Goal: Browse casually: Explore the website without a specific task or goal

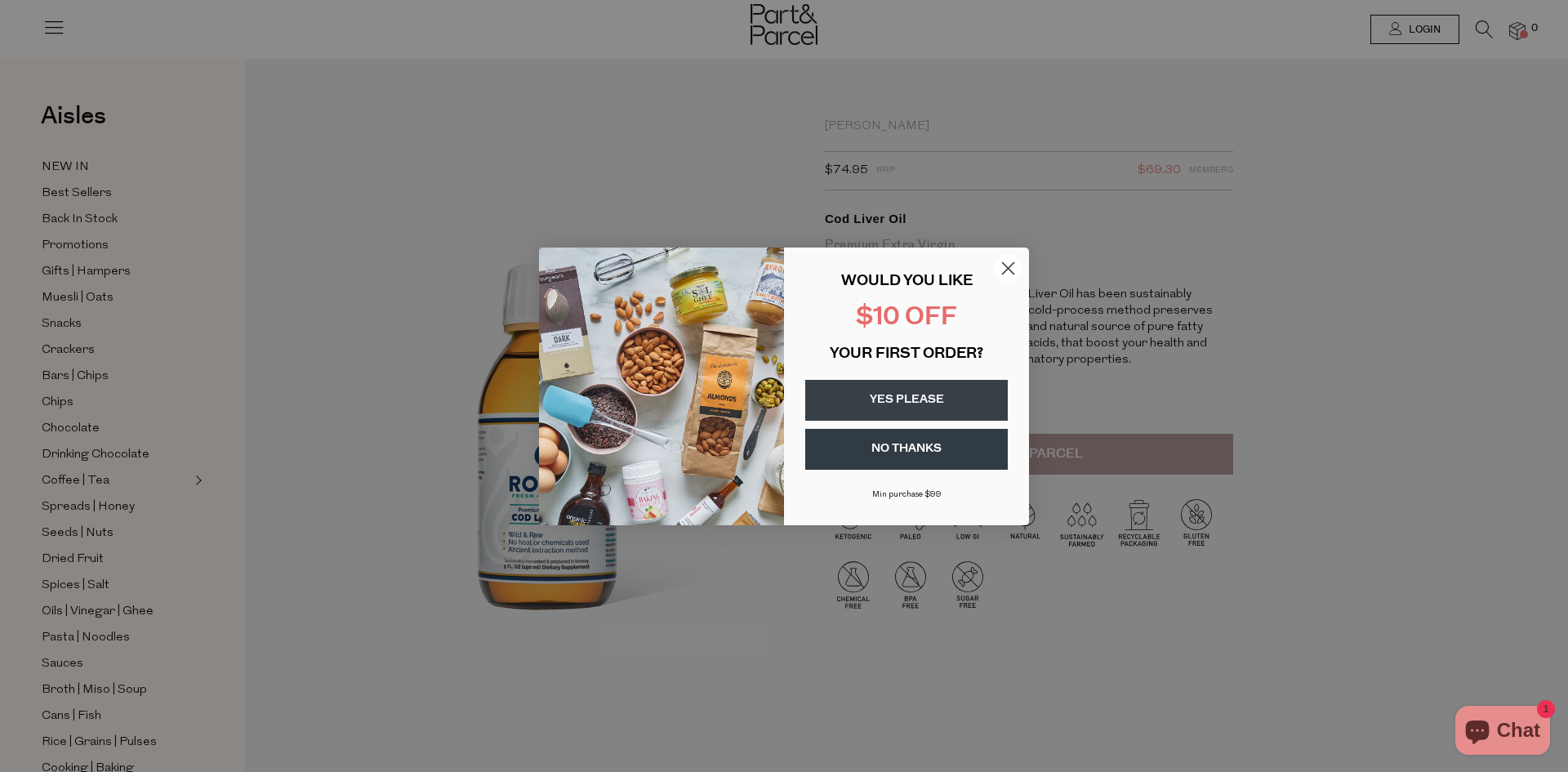
click at [1016, 268] on circle "Close dialog" at bounding box center [1007, 267] width 27 height 27
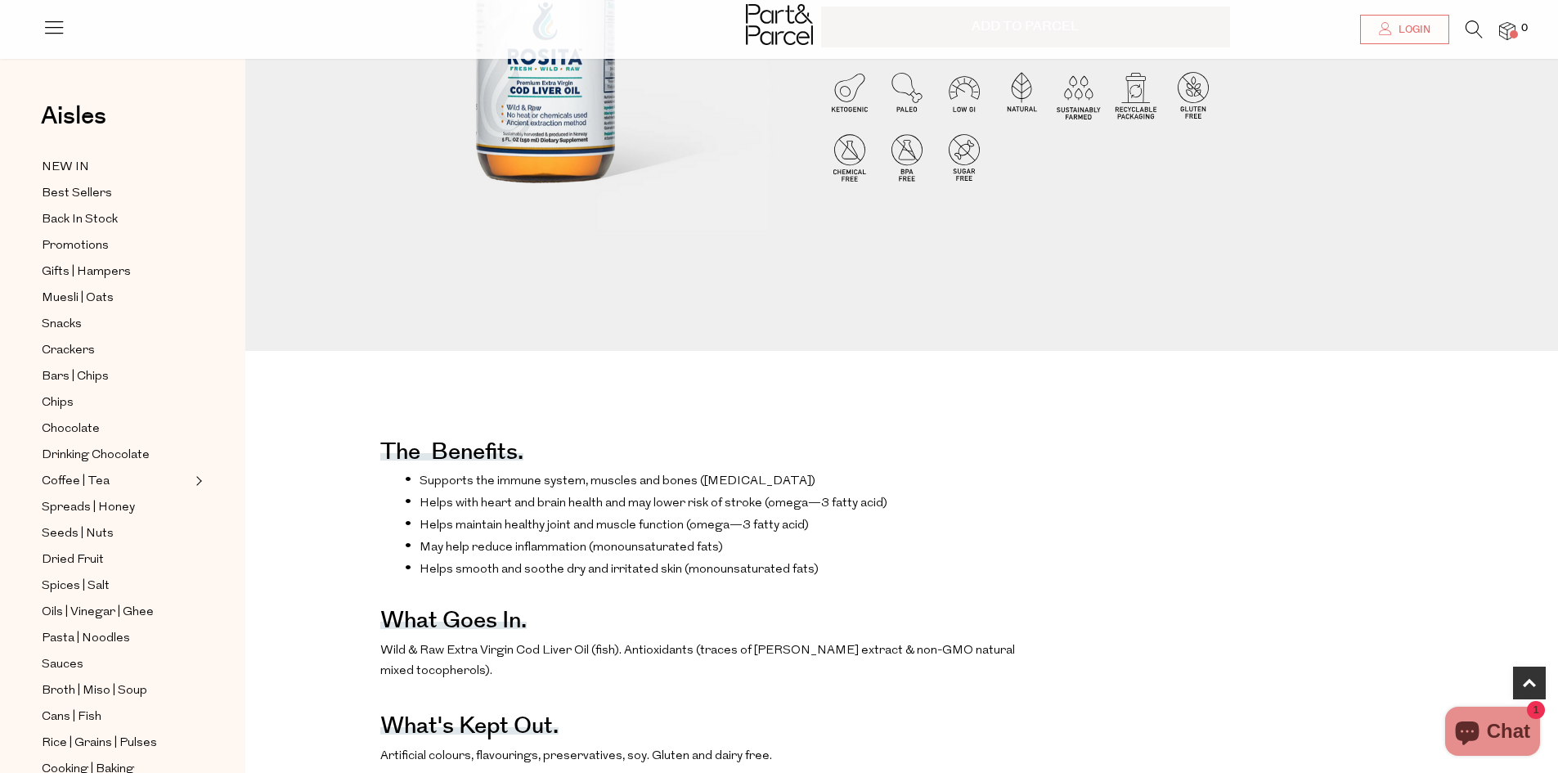
scroll to position [409, 0]
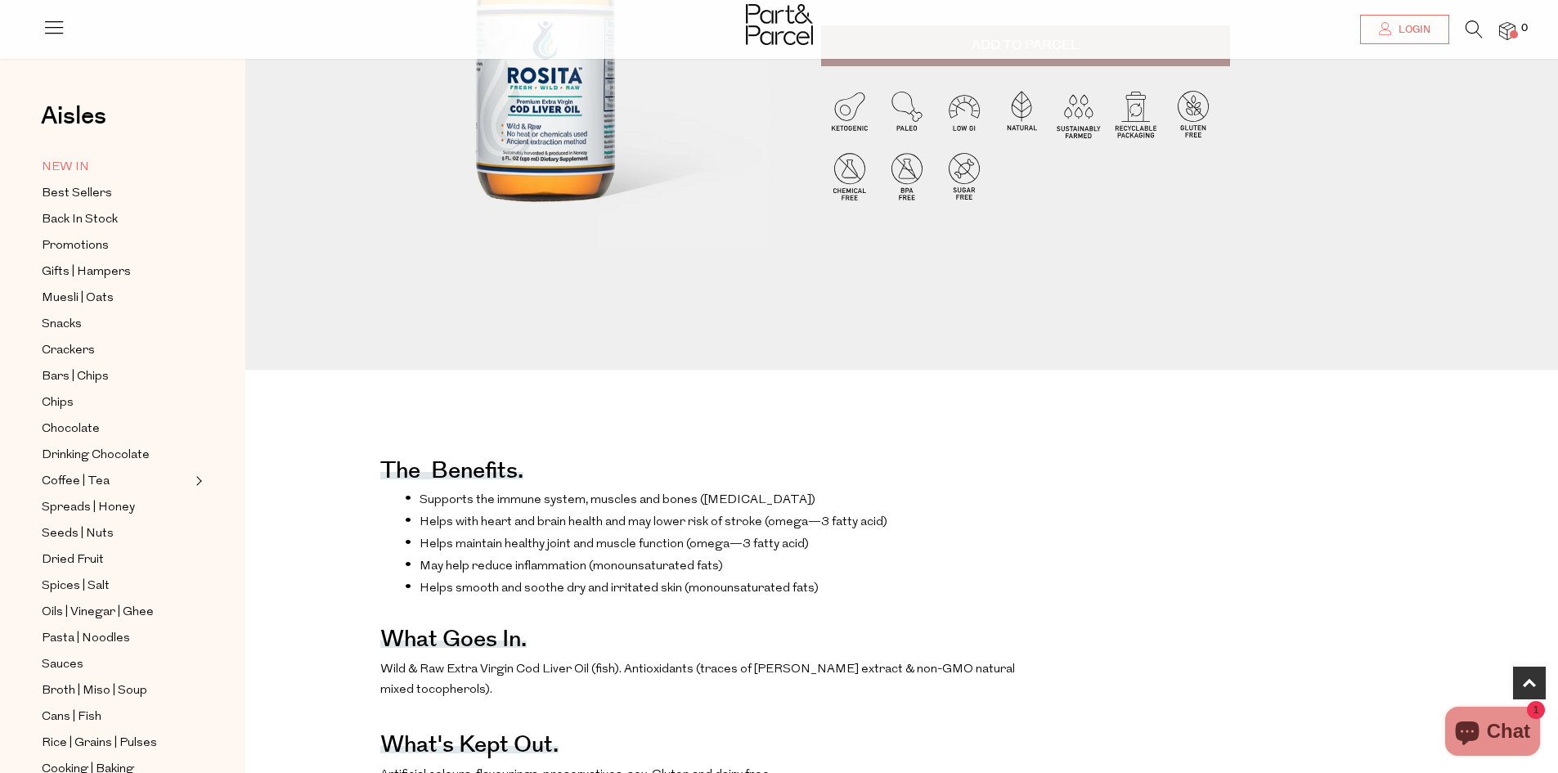
click at [77, 171] on span "NEW IN" at bounding box center [65, 168] width 47 height 20
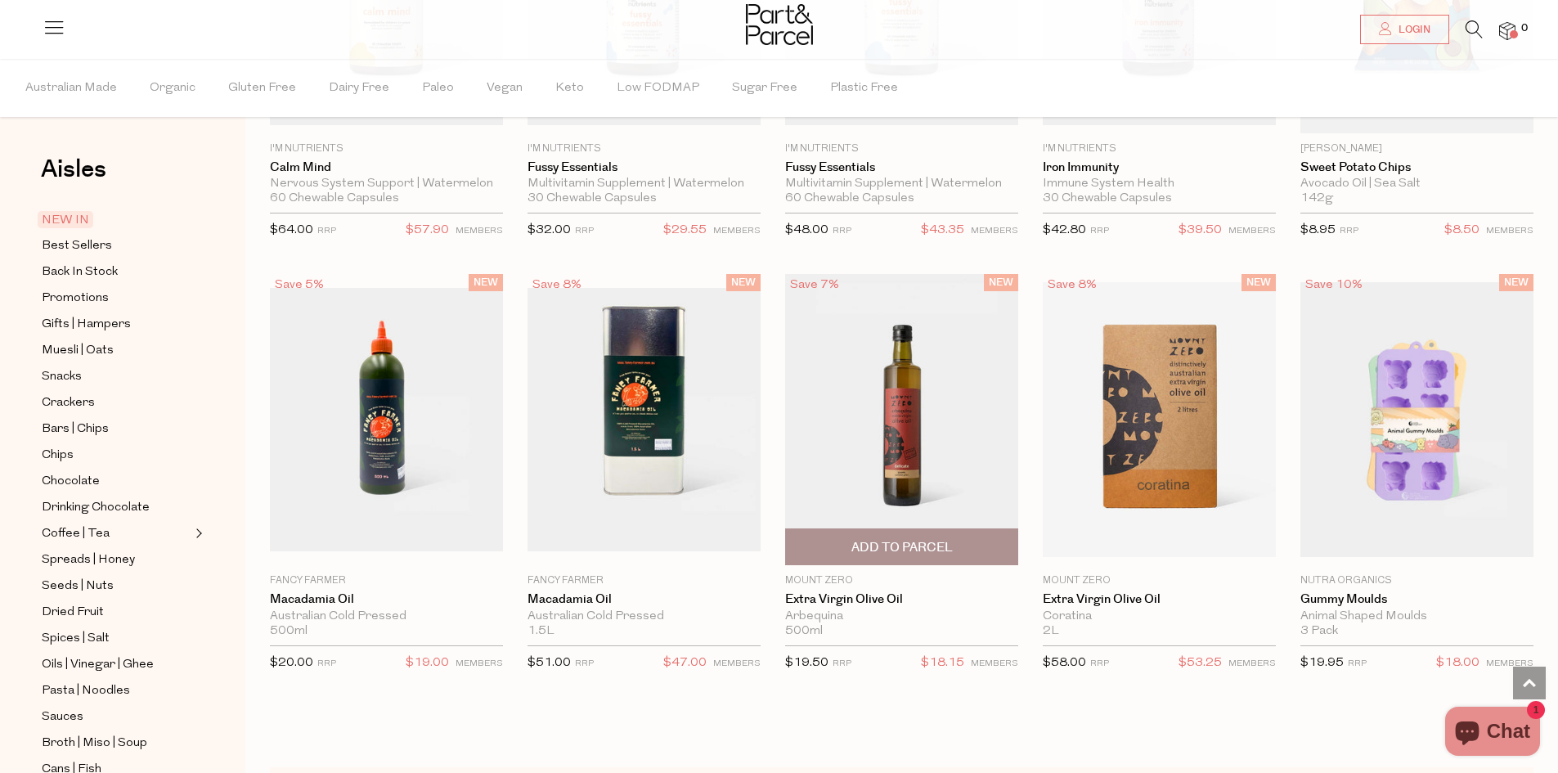
scroll to position [1227, 0]
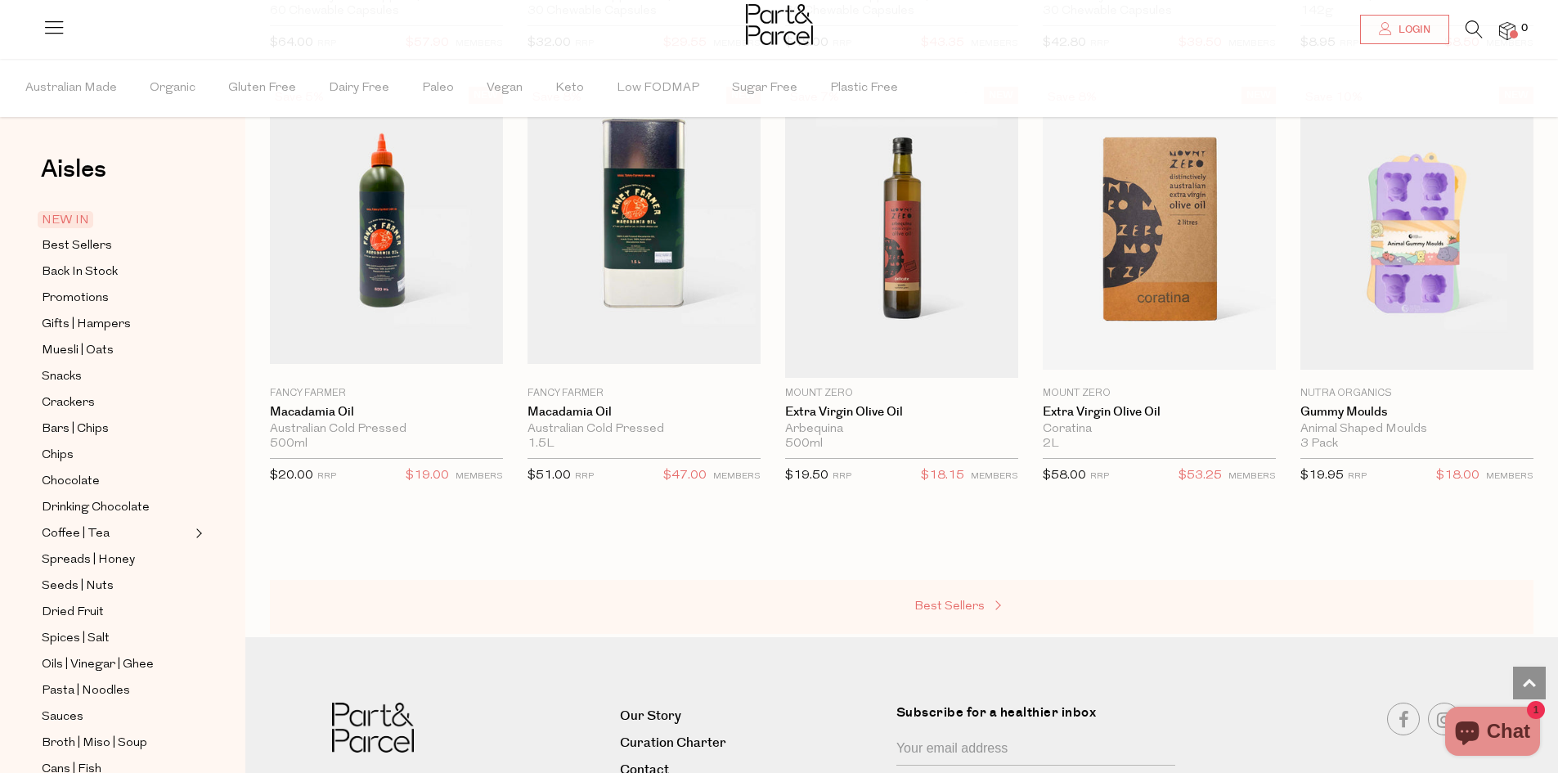
click at [949, 606] on span "Best Sellers" at bounding box center [950, 606] width 70 height 12
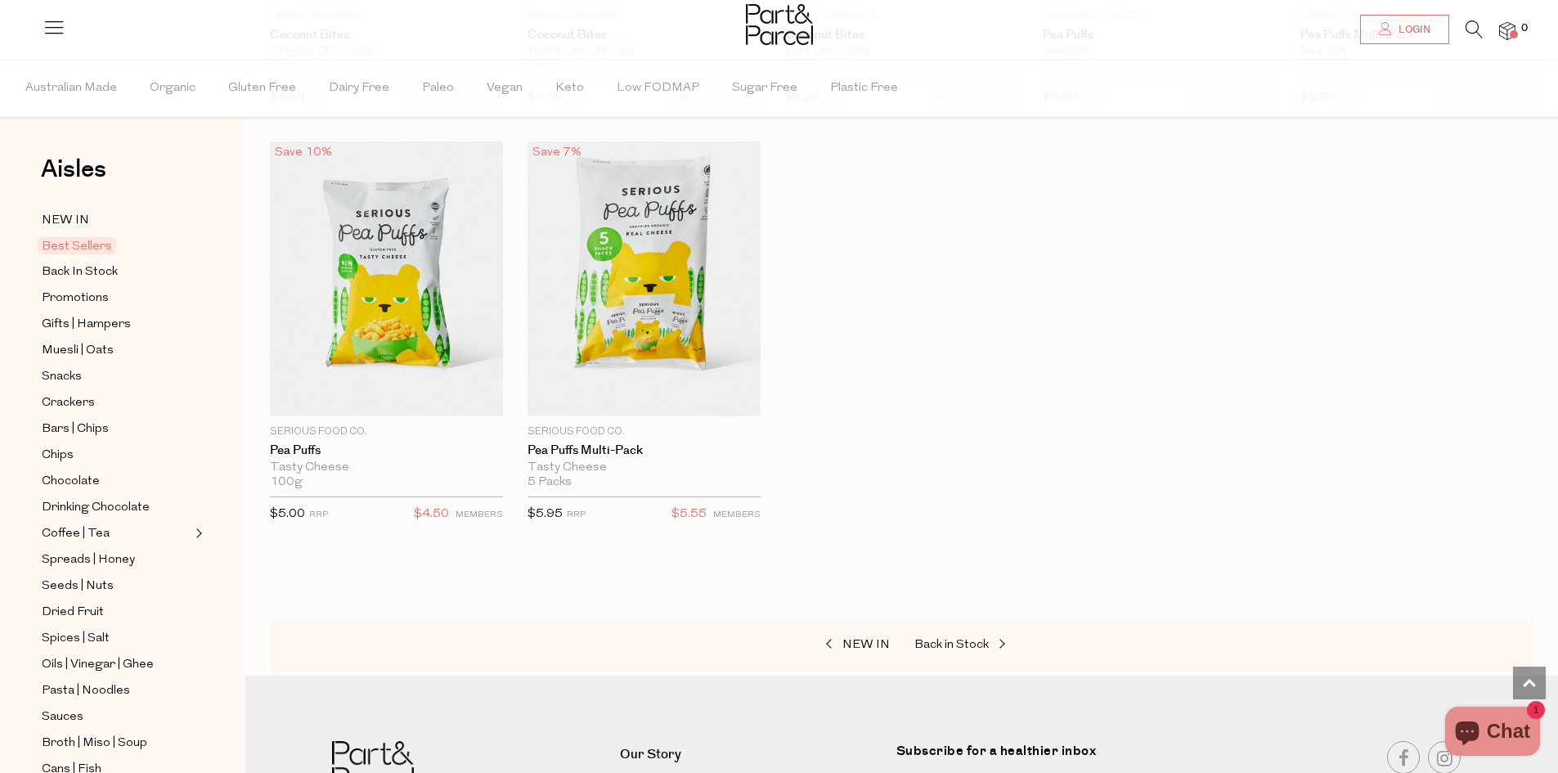
scroll to position [3436, 0]
click at [973, 638] on span "Back in Stock" at bounding box center [952, 644] width 74 height 12
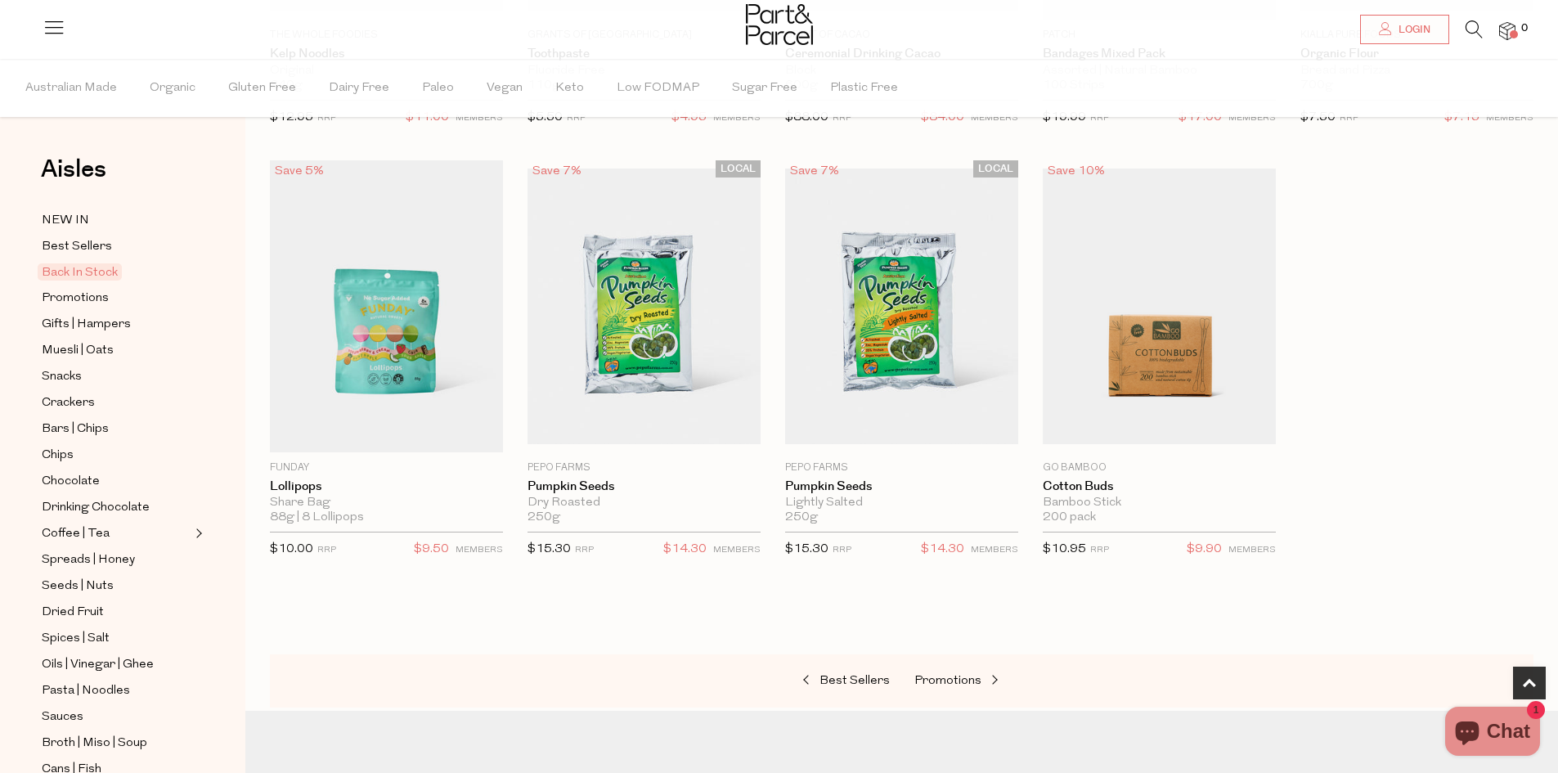
scroll to position [491, 0]
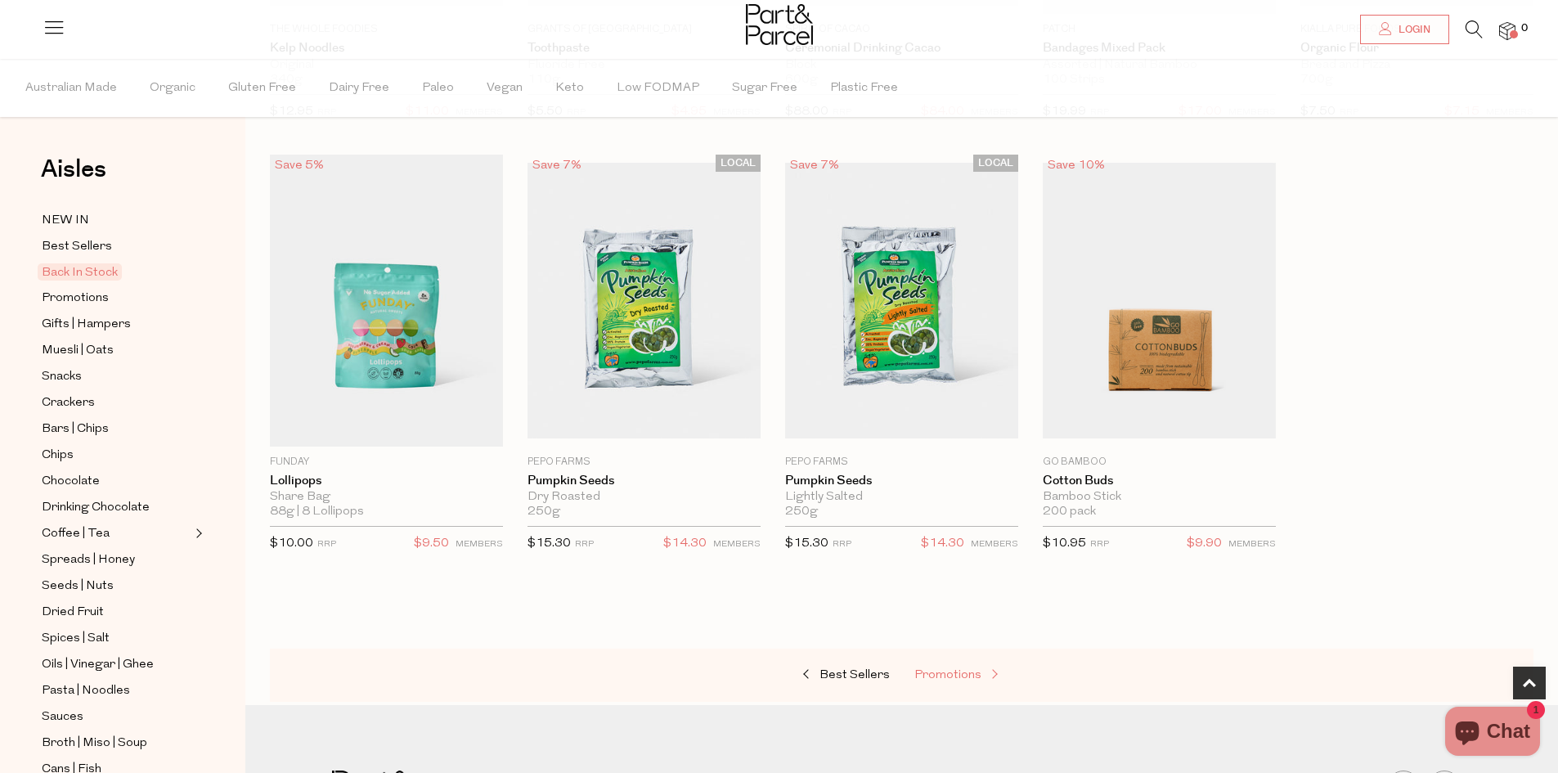
click at [978, 674] on span "Promotions" at bounding box center [948, 675] width 67 height 12
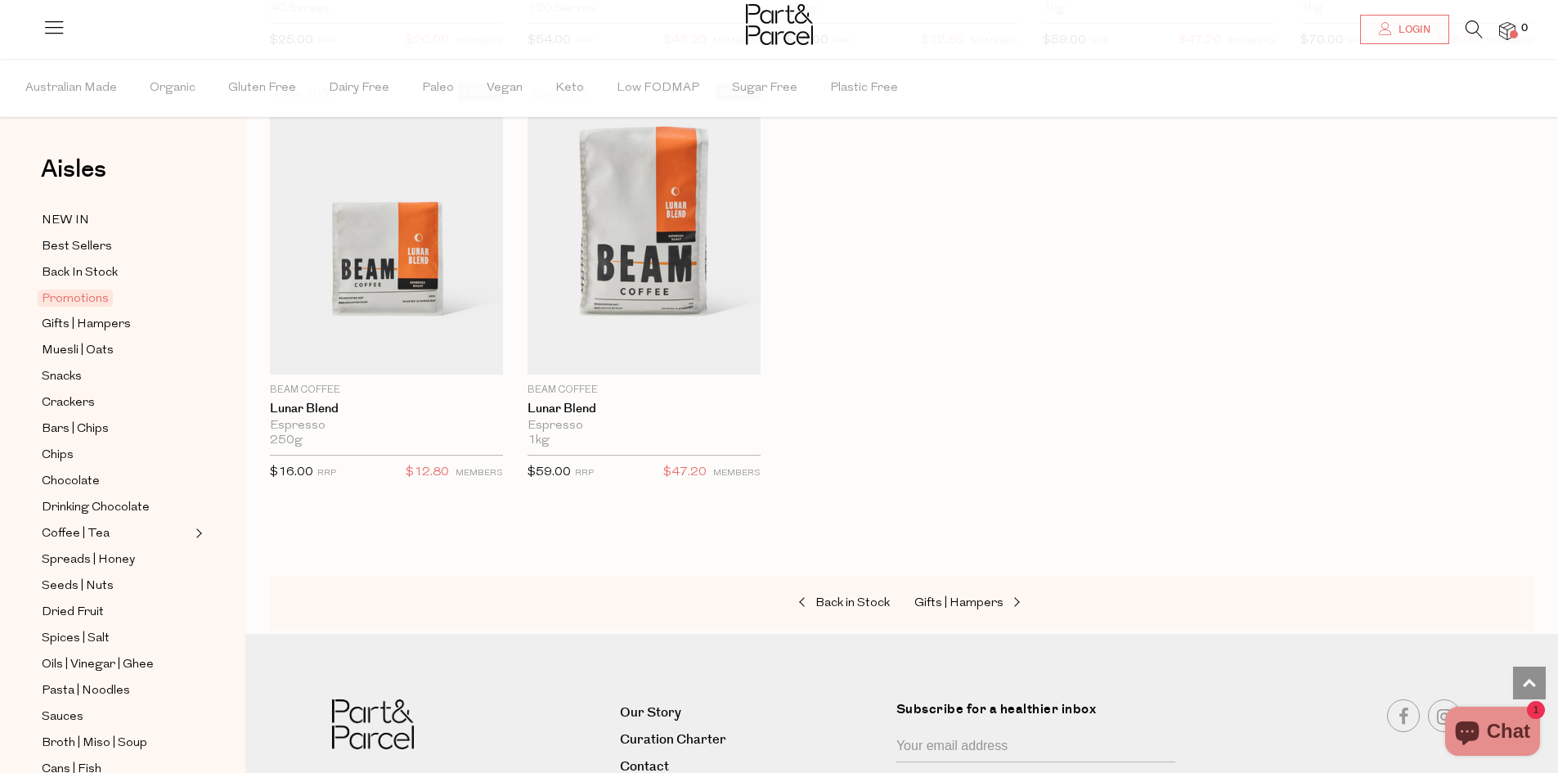
scroll to position [1949, 0]
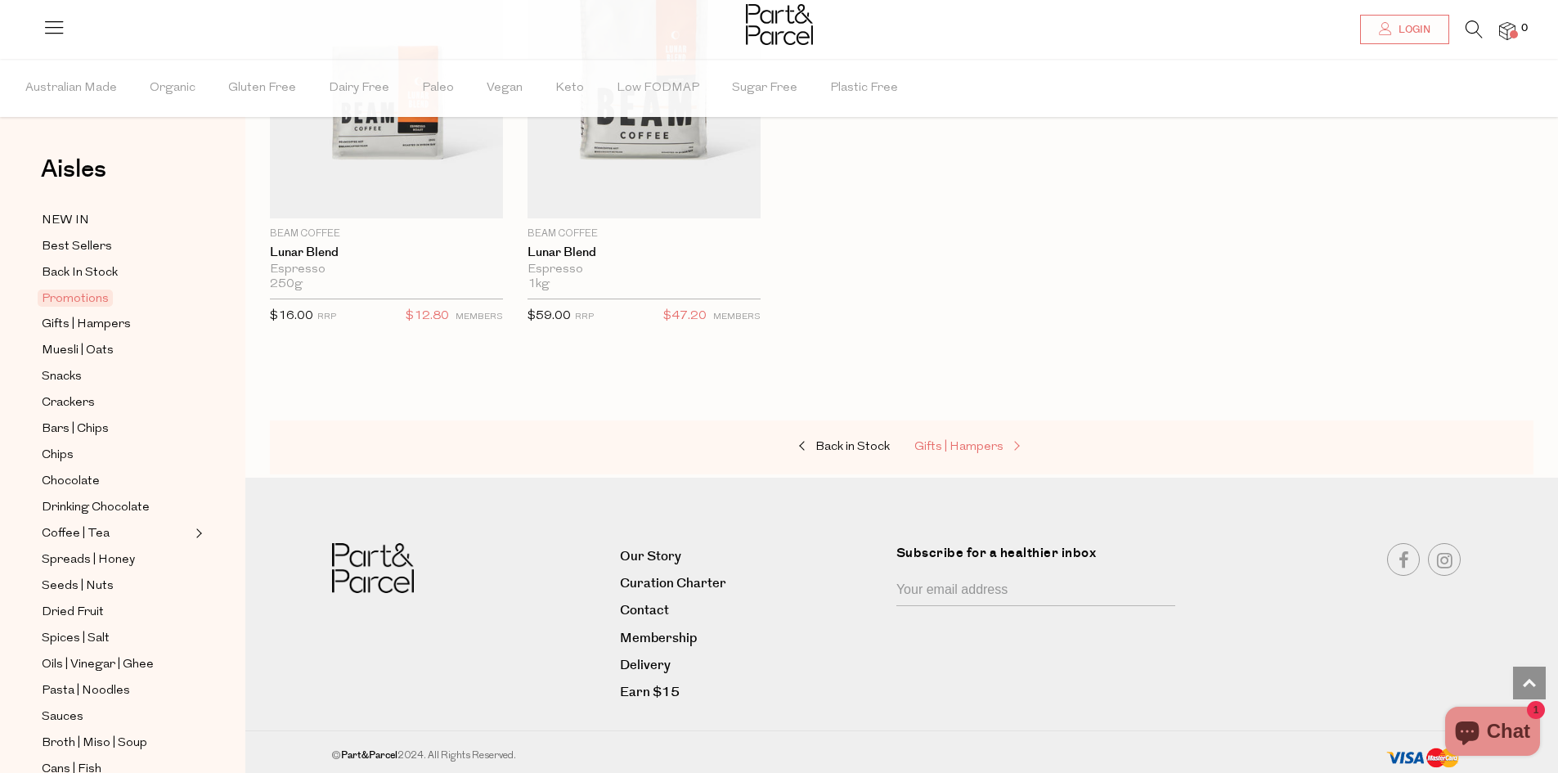
click at [969, 441] on span "Gifts | Hampers" at bounding box center [959, 447] width 89 height 12
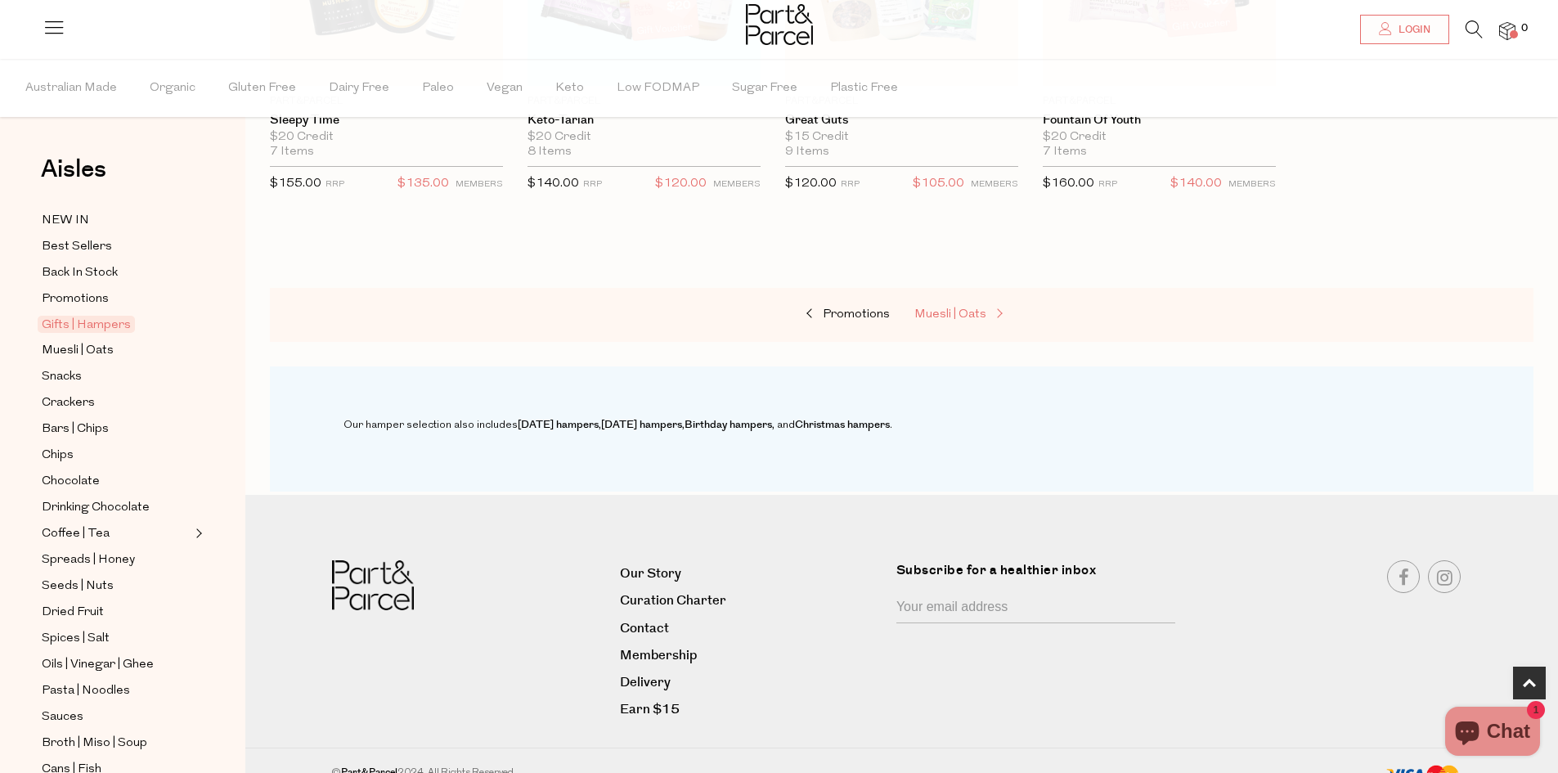
click at [948, 315] on span "Muesli | Oats" at bounding box center [951, 314] width 72 height 12
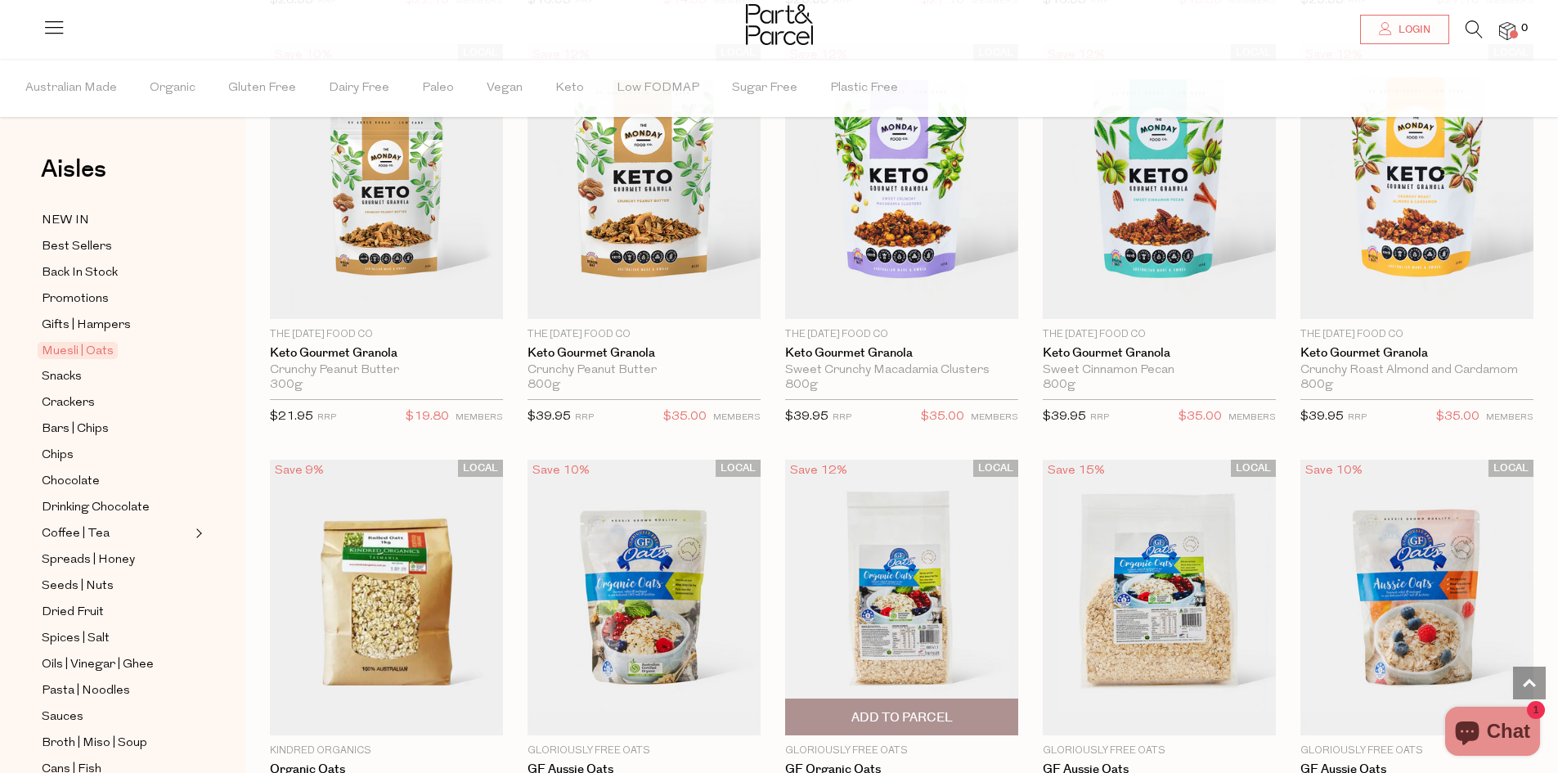
scroll to position [3108, 0]
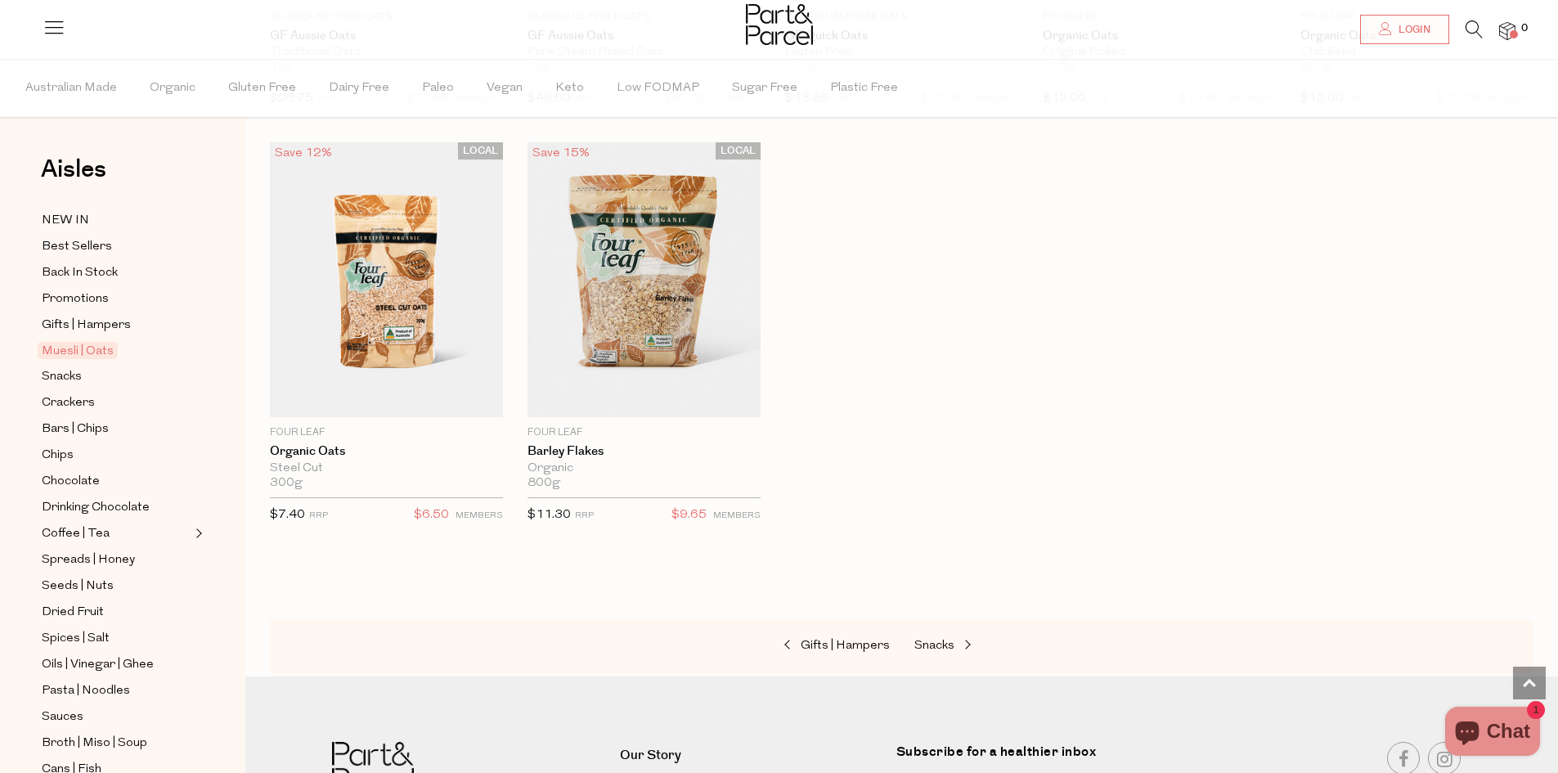
scroll to position [4417, 0]
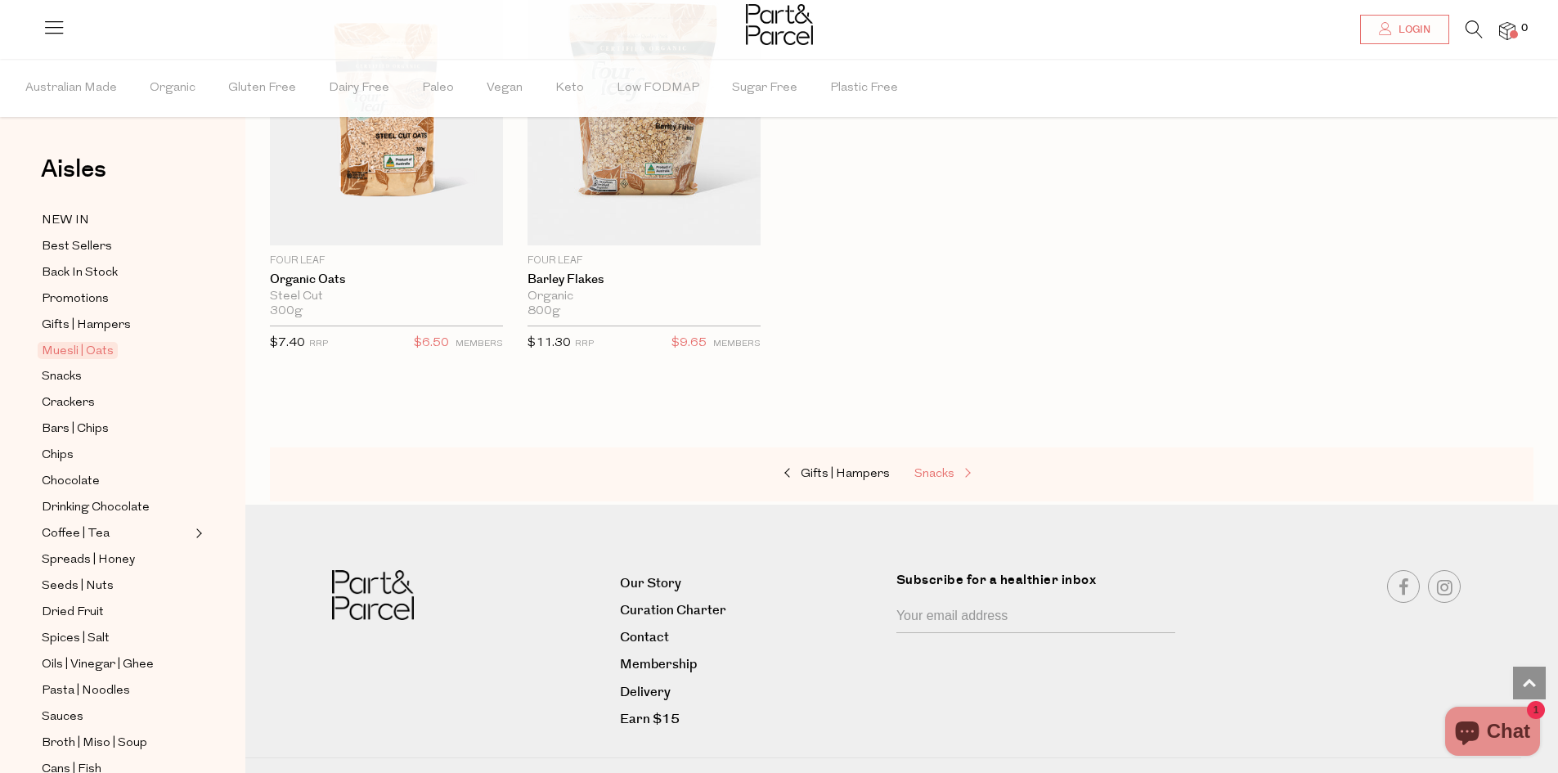
click at [935, 468] on span "Snacks" at bounding box center [935, 474] width 40 height 12
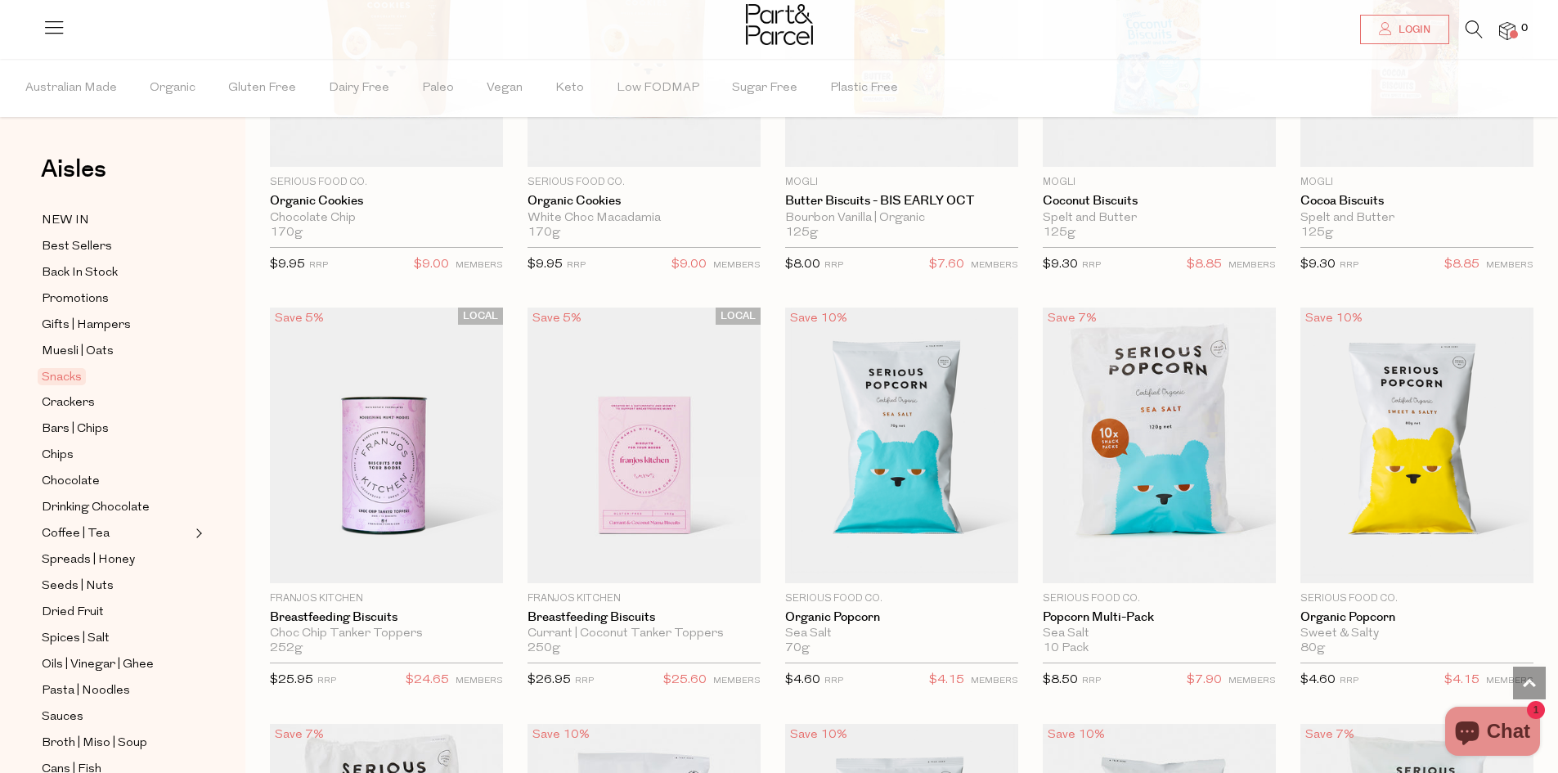
scroll to position [3272, 0]
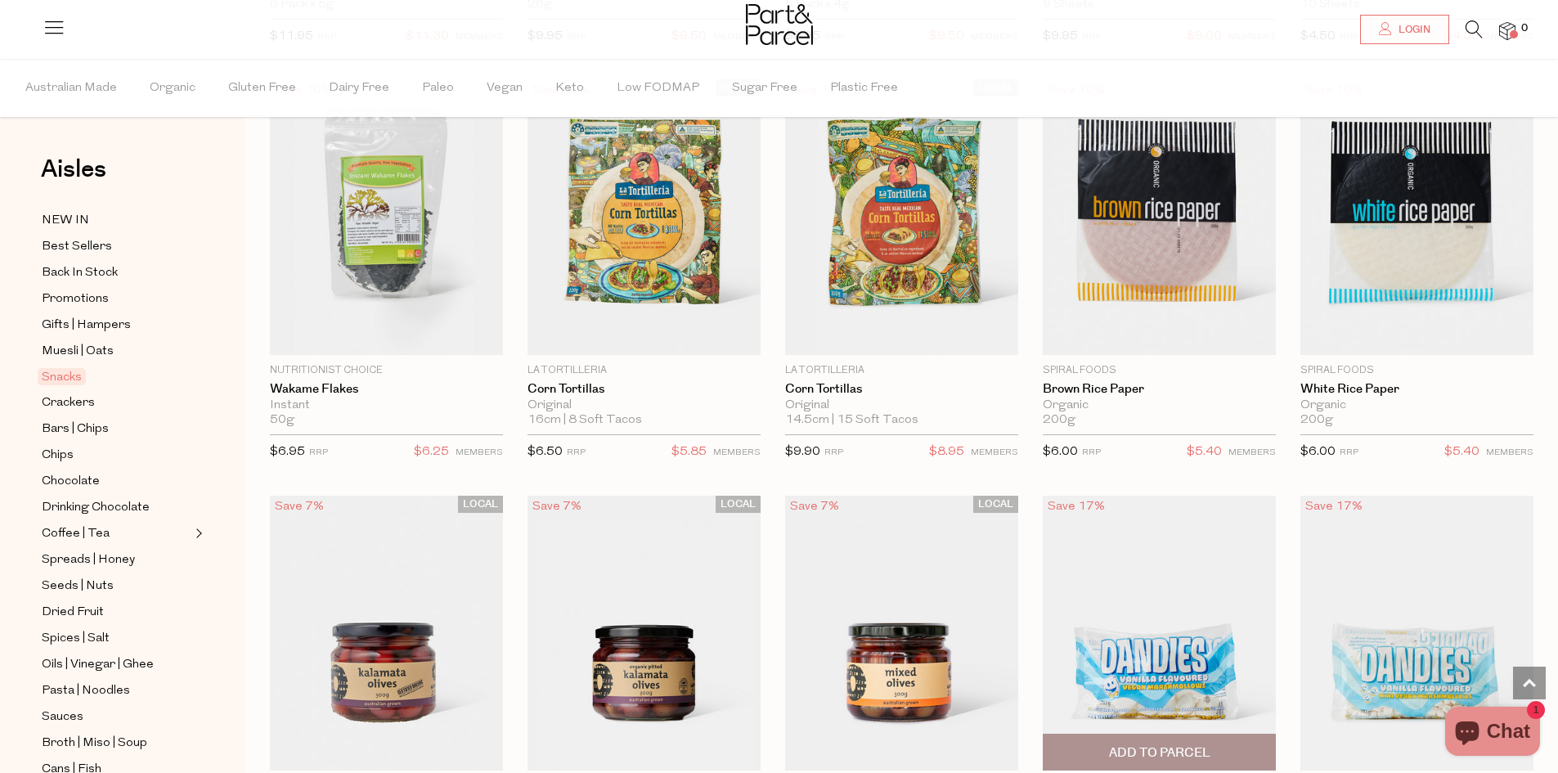
scroll to position [5399, 0]
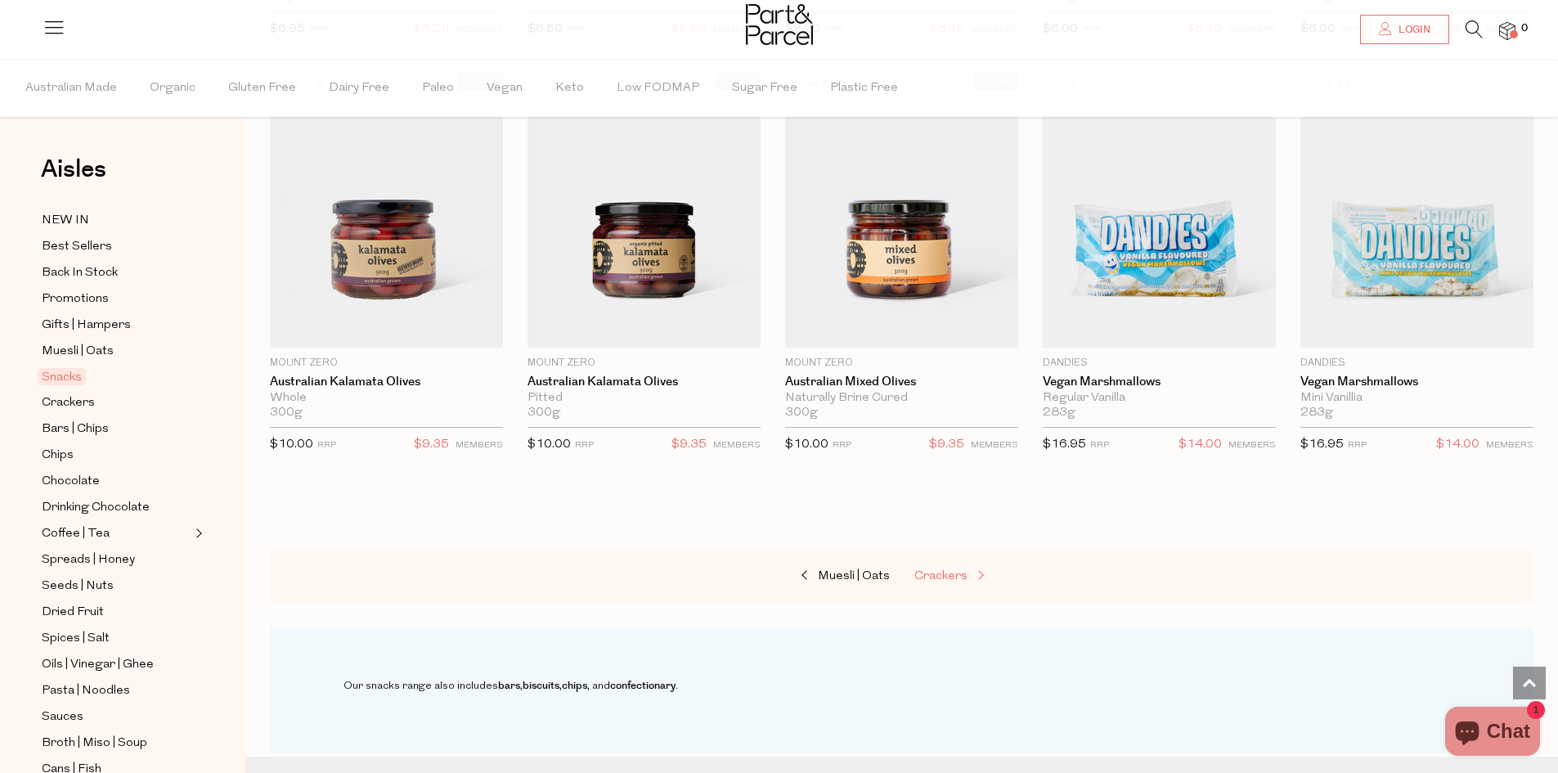
click at [933, 570] on span "Crackers" at bounding box center [941, 576] width 53 height 12
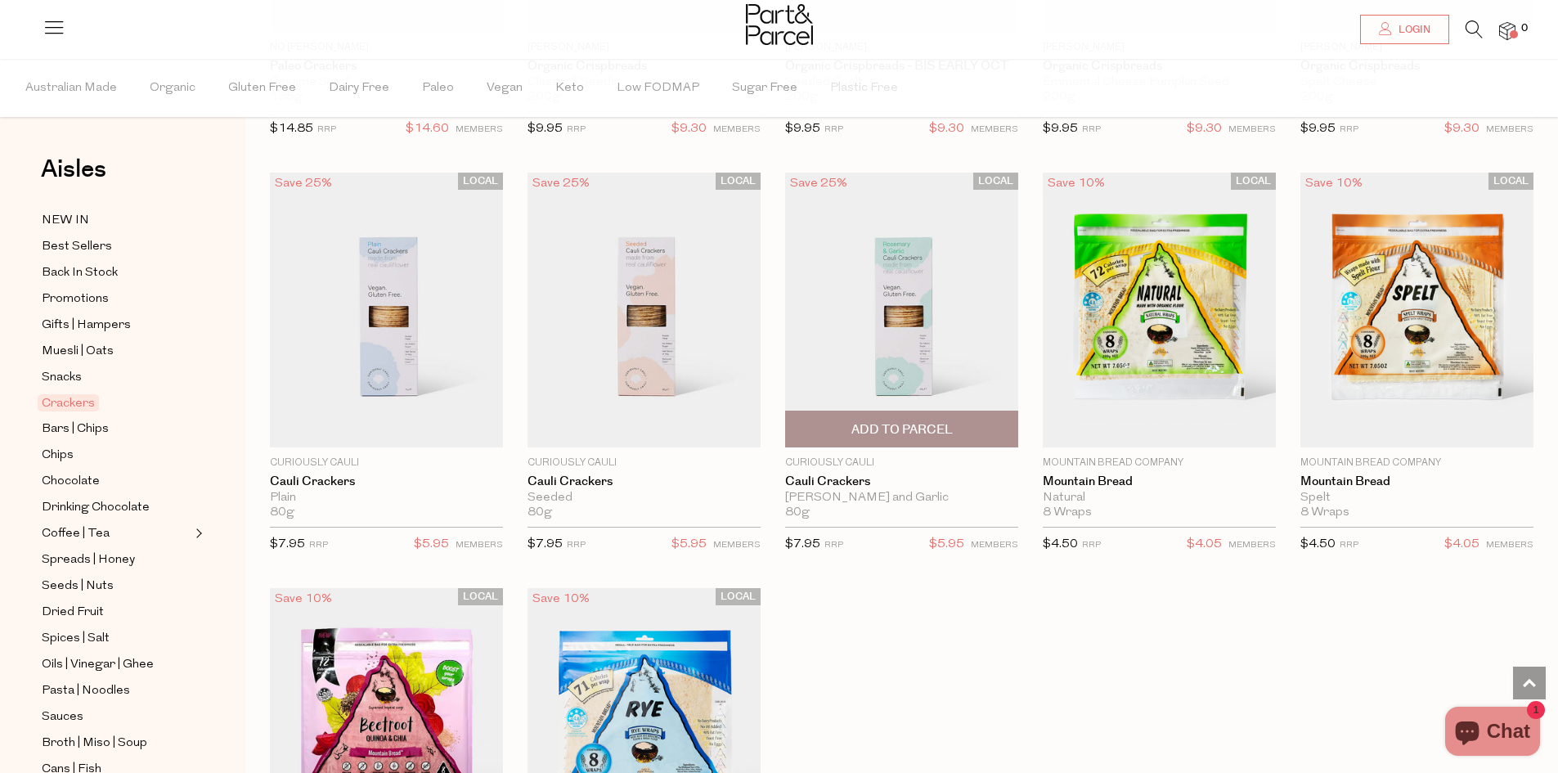
scroll to position [3027, 0]
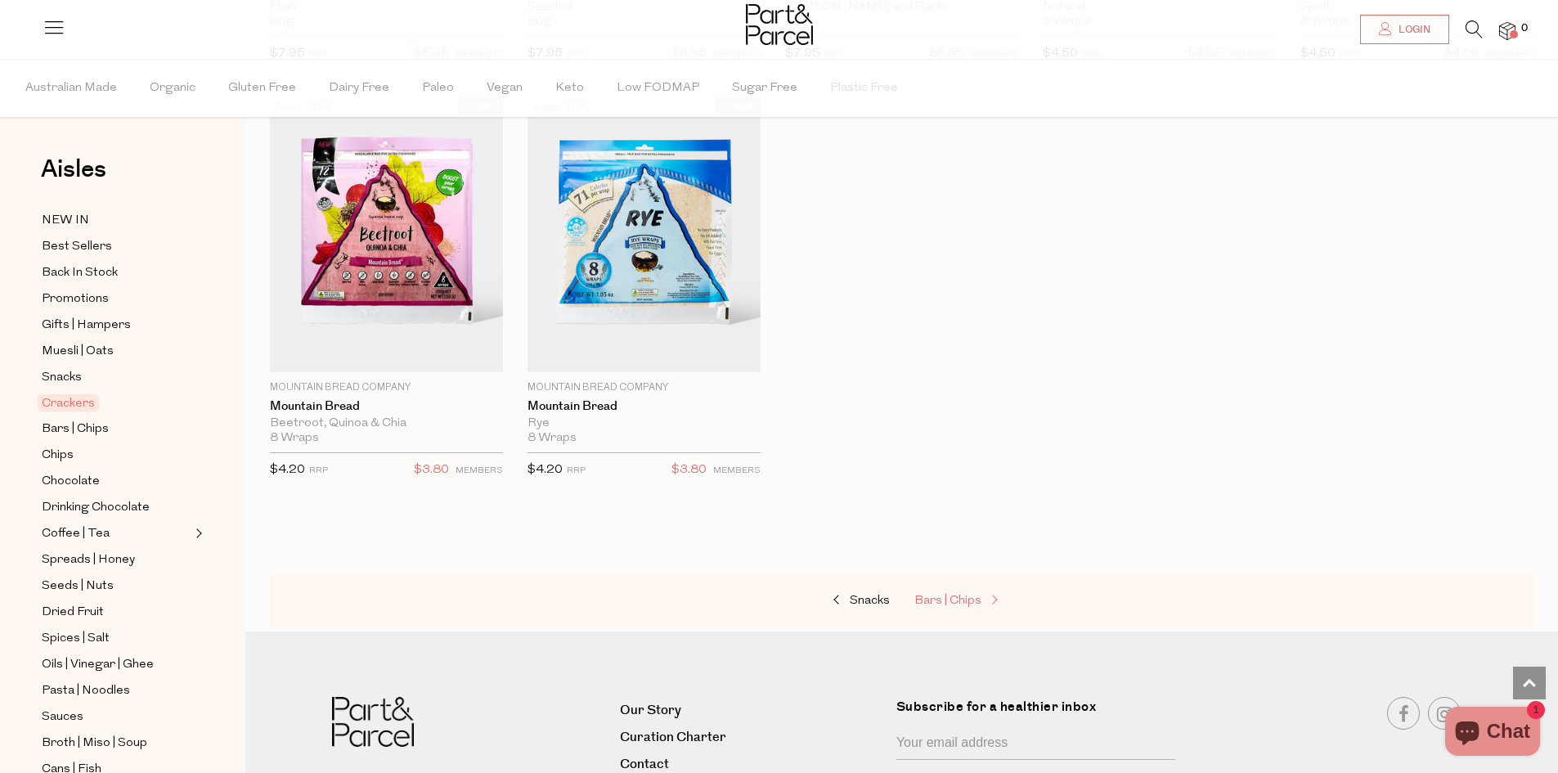
click at [978, 596] on span "Bars | Chips" at bounding box center [948, 601] width 67 height 12
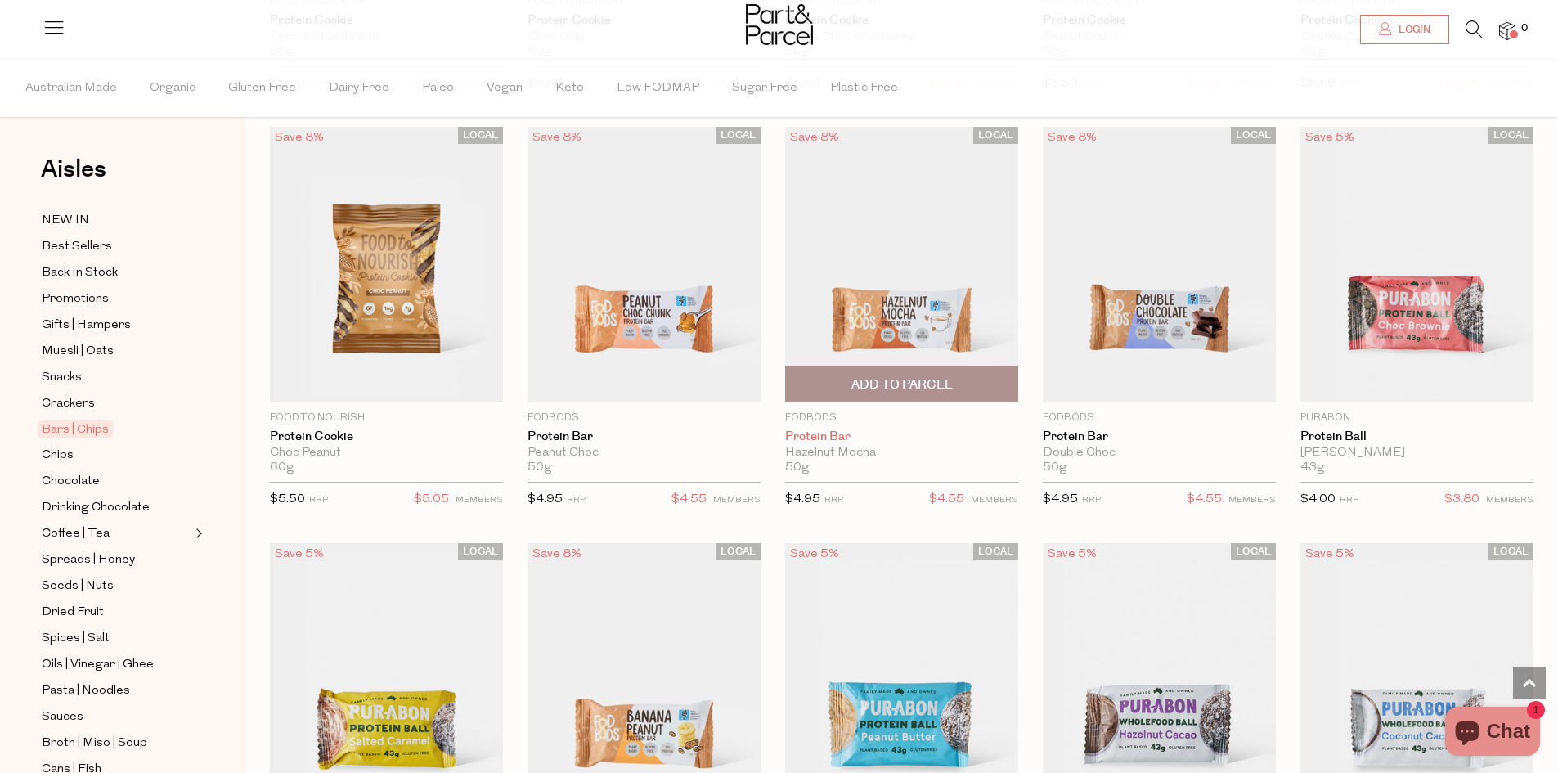
scroll to position [3436, 0]
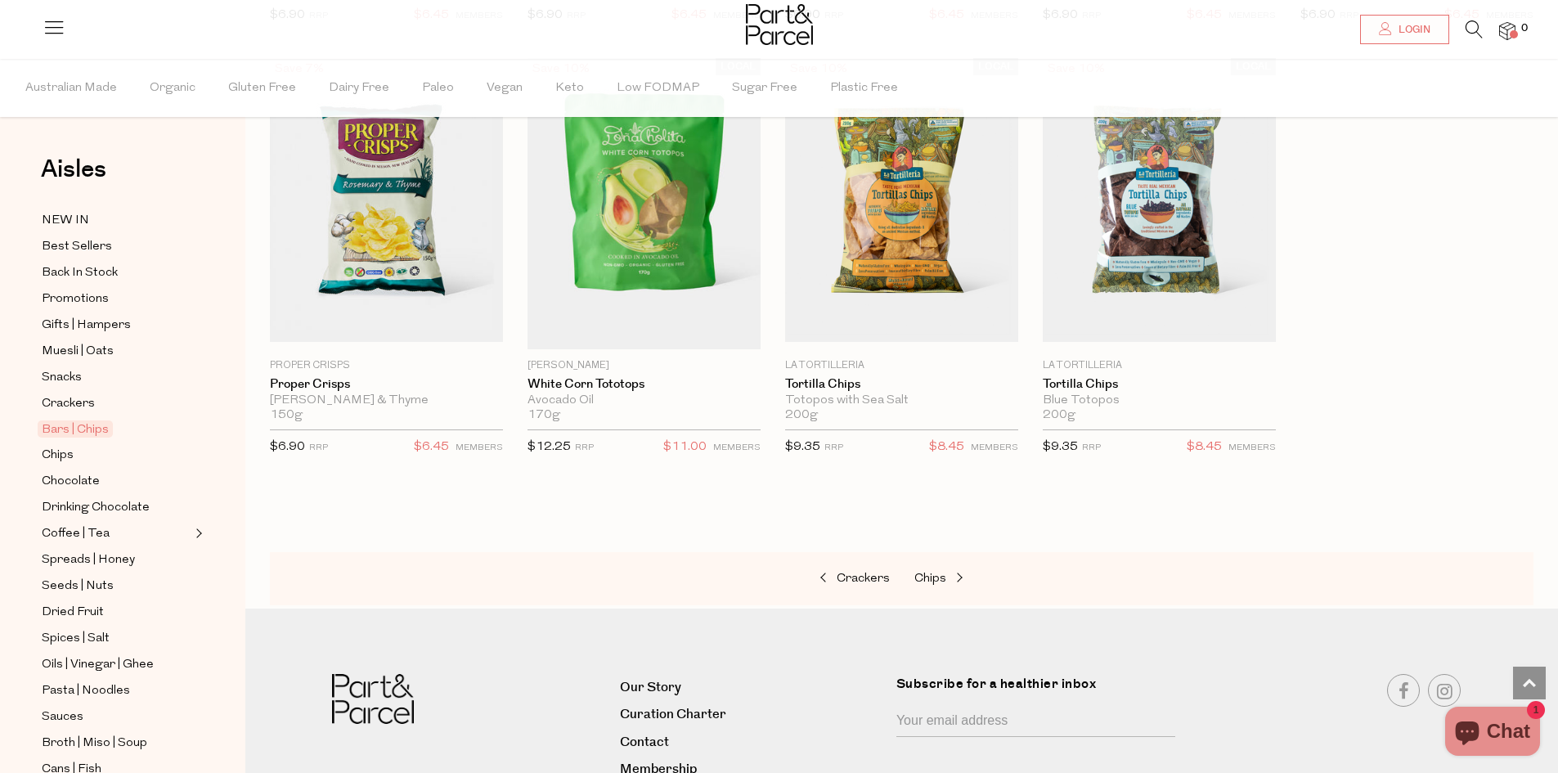
scroll to position [5644, 0]
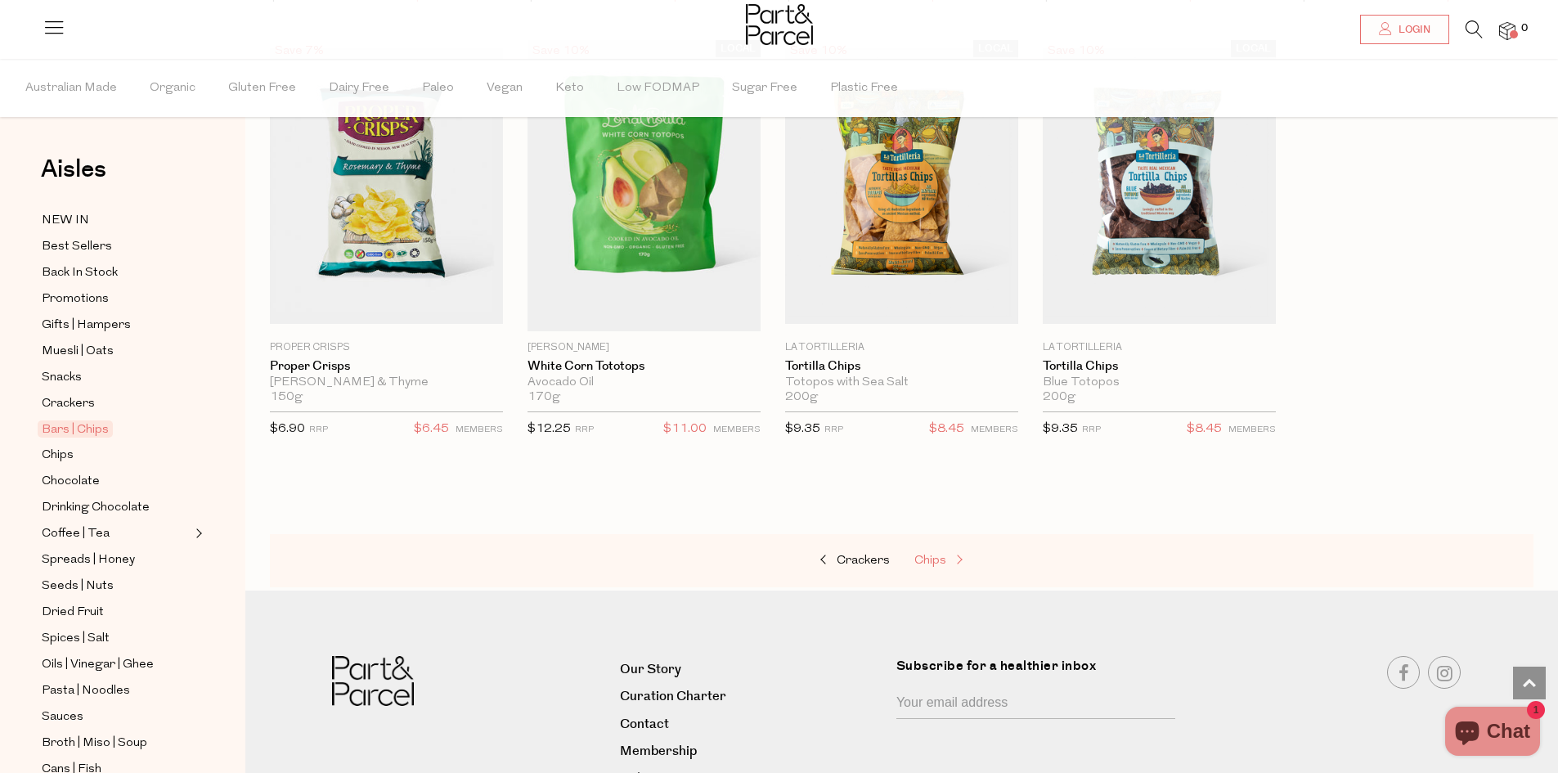
click at [941, 555] on span "Chips" at bounding box center [931, 561] width 32 height 12
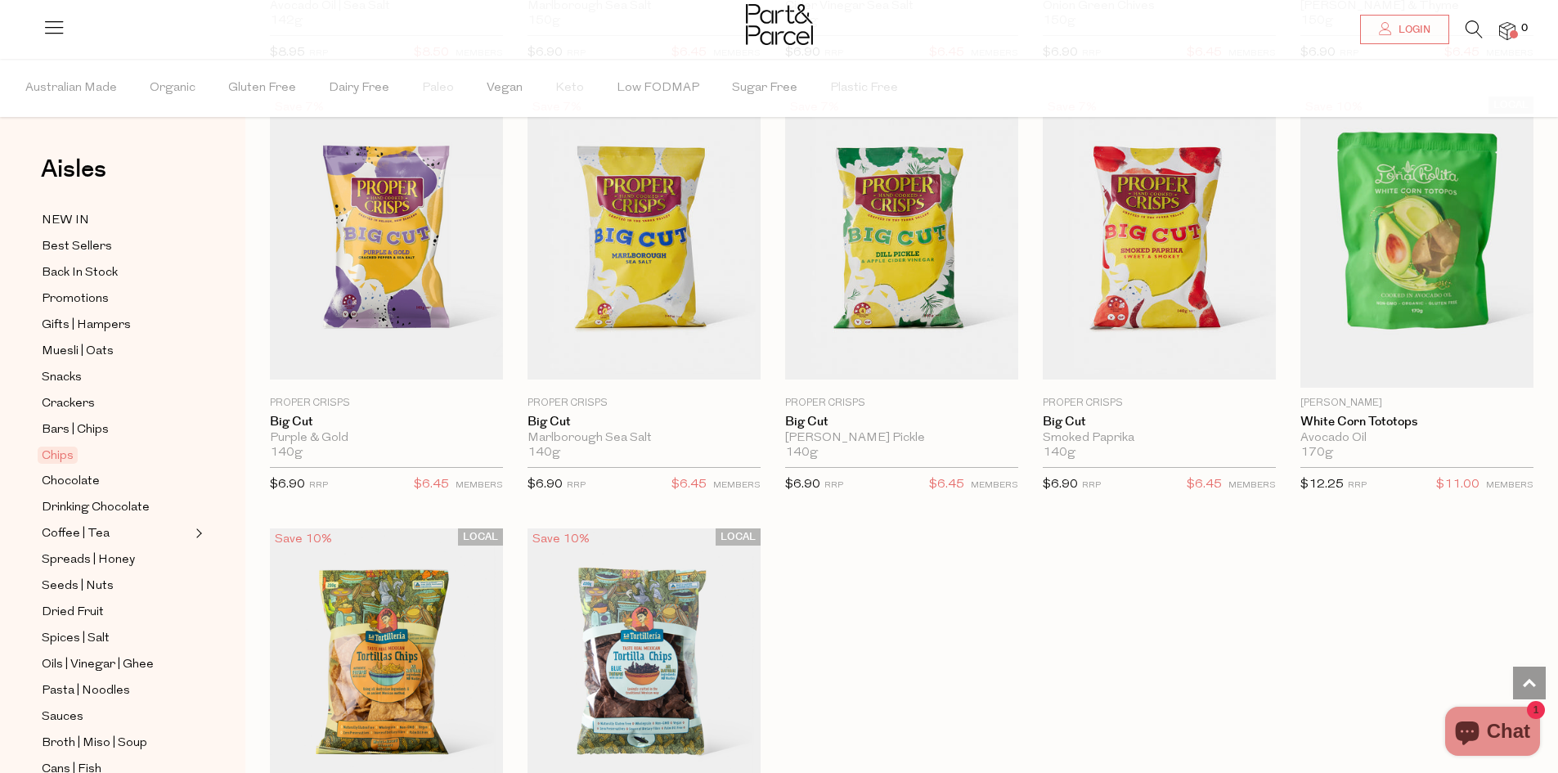
scroll to position [1391, 0]
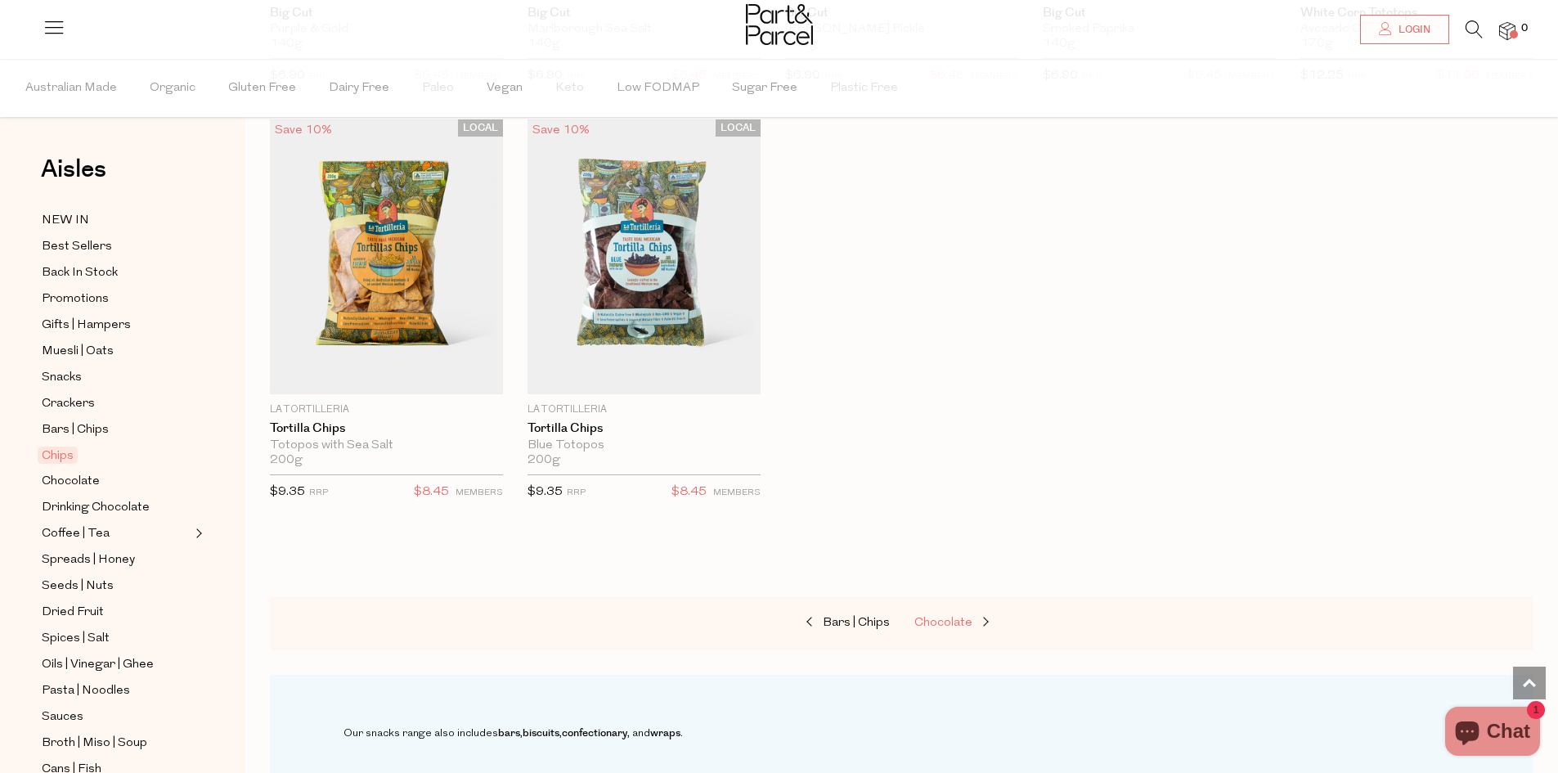
click at [928, 618] on span "Chocolate" at bounding box center [944, 623] width 58 height 12
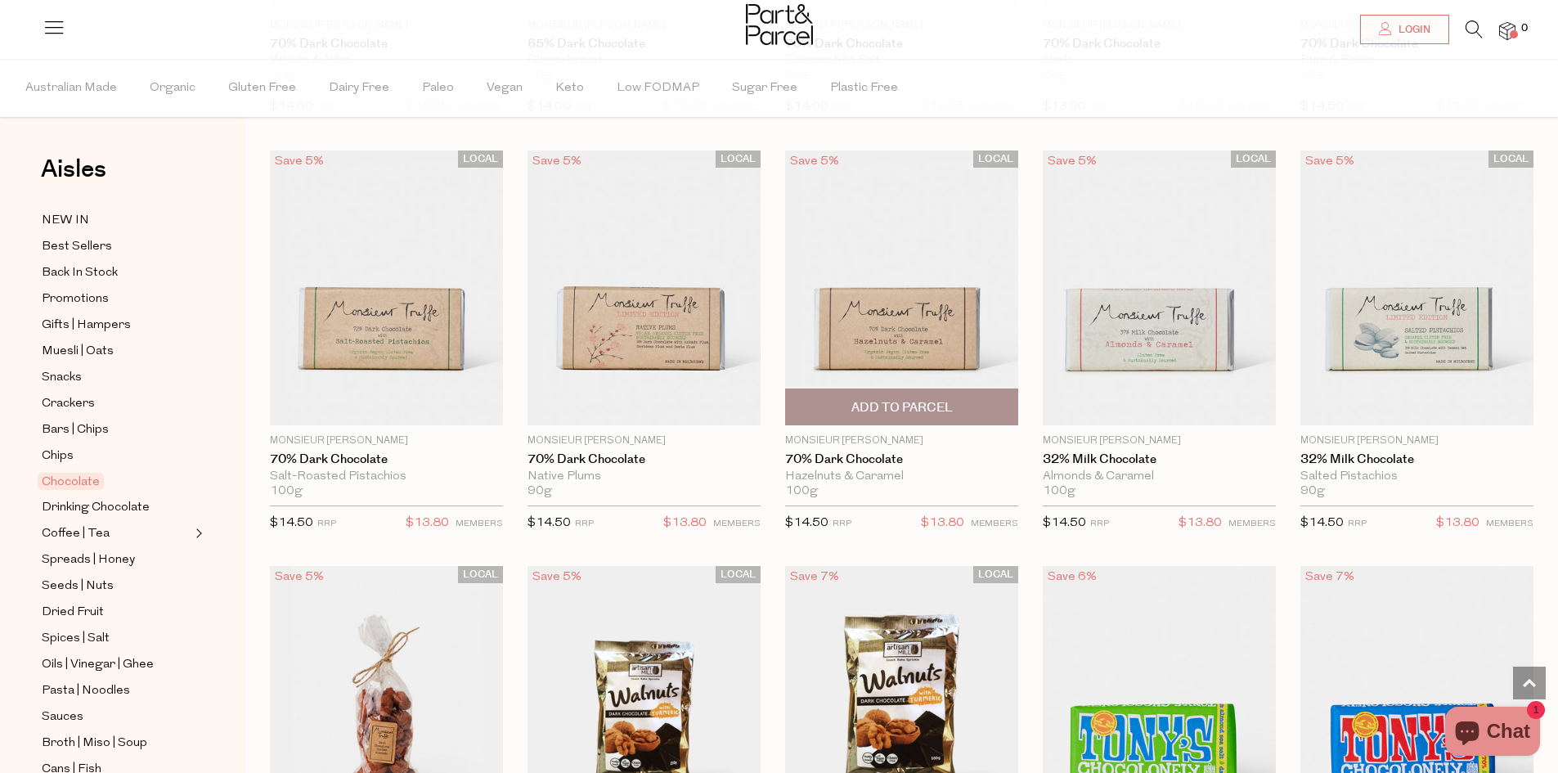
scroll to position [2945, 0]
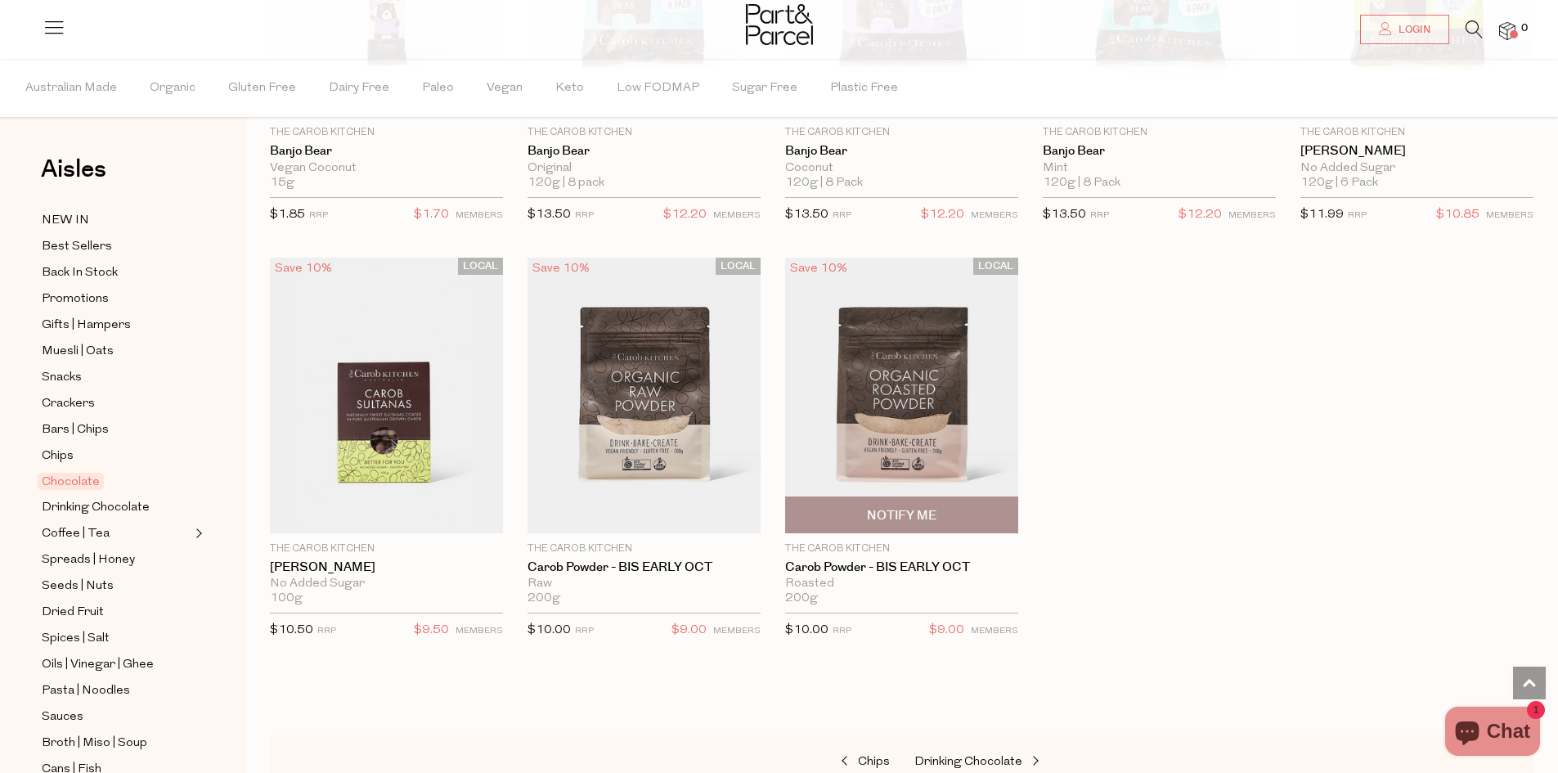
scroll to position [4745, 0]
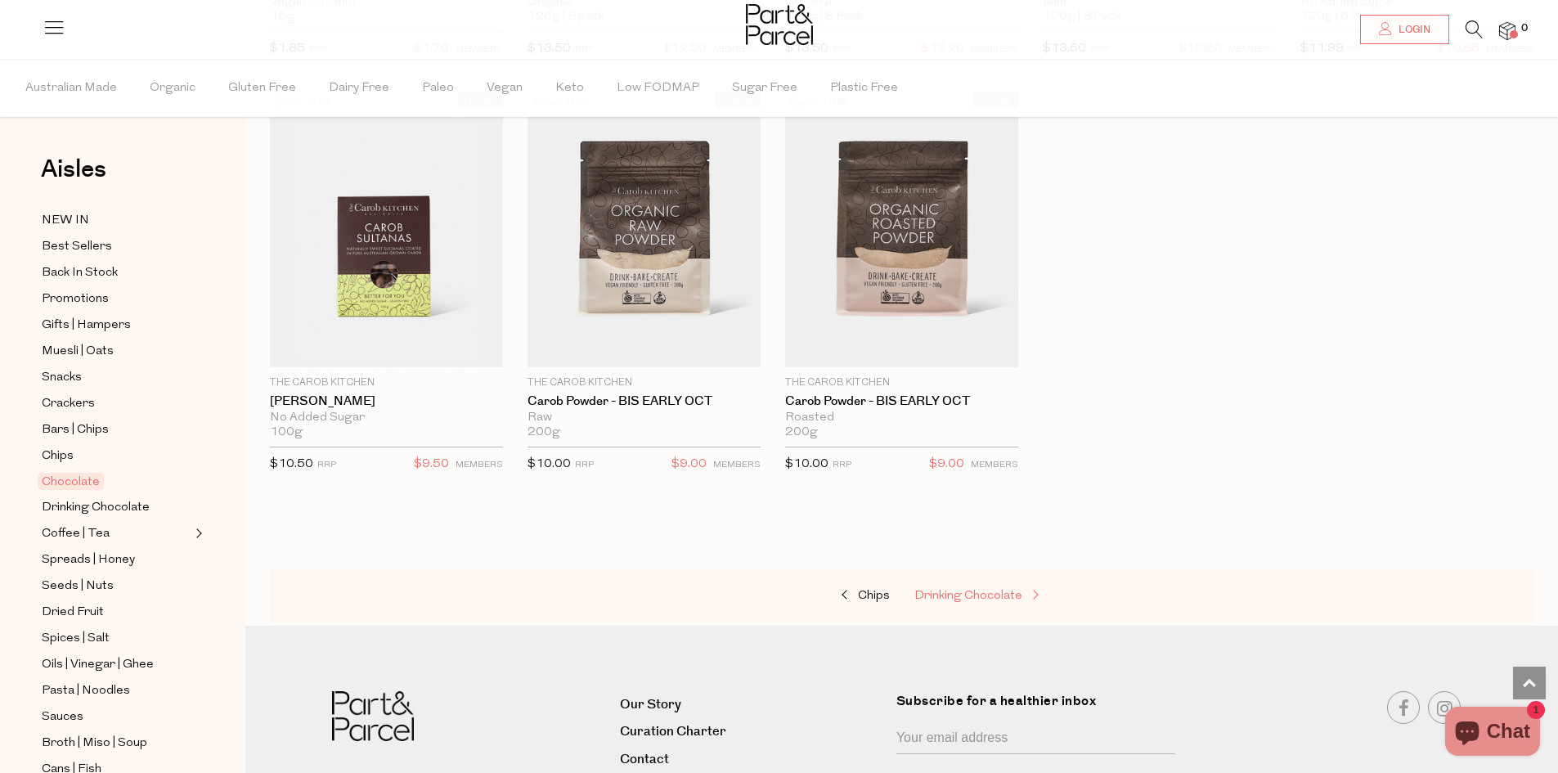
click at [986, 590] on span "Drinking Chocolate" at bounding box center [969, 596] width 108 height 12
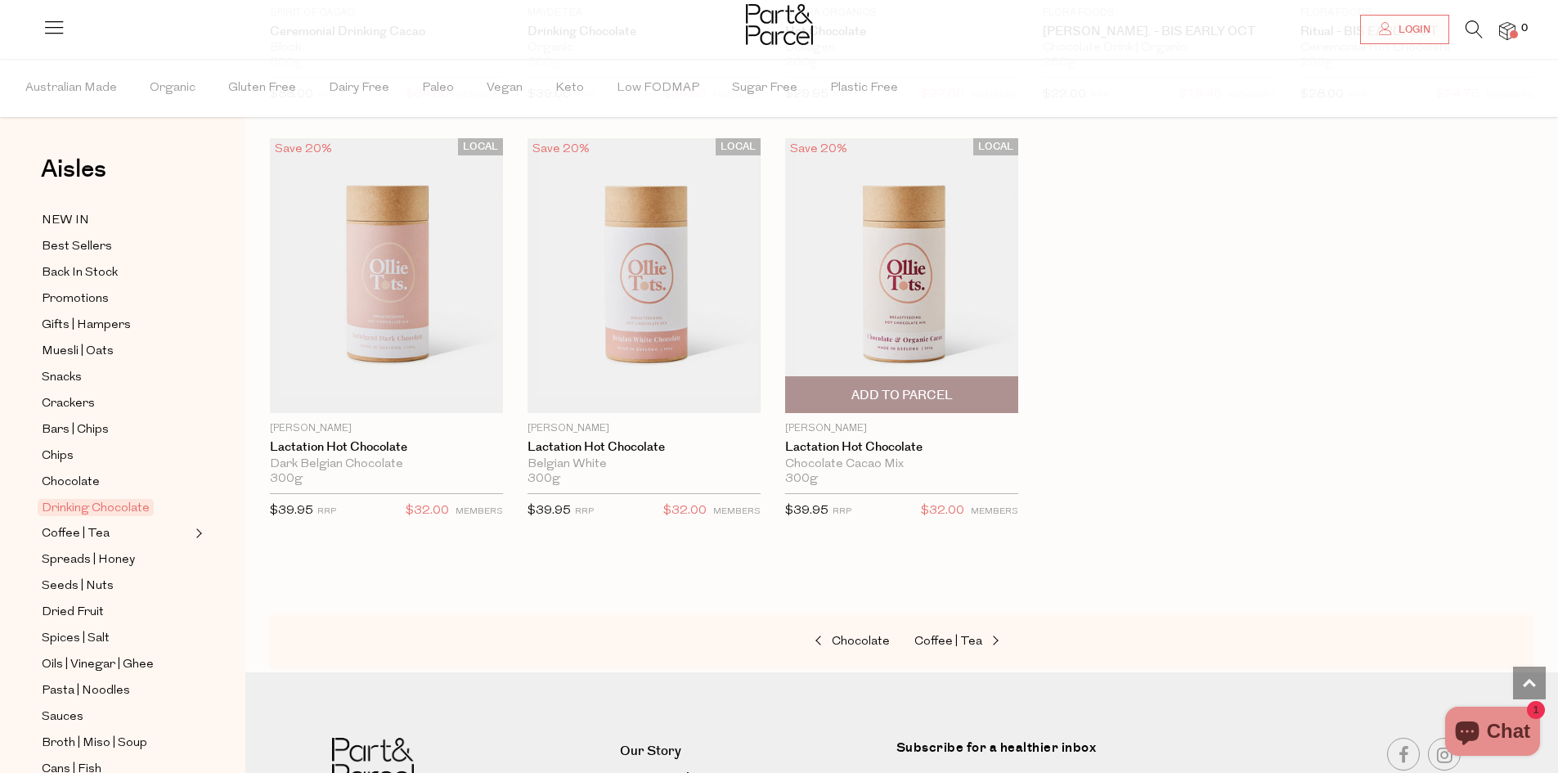
scroll to position [1472, 0]
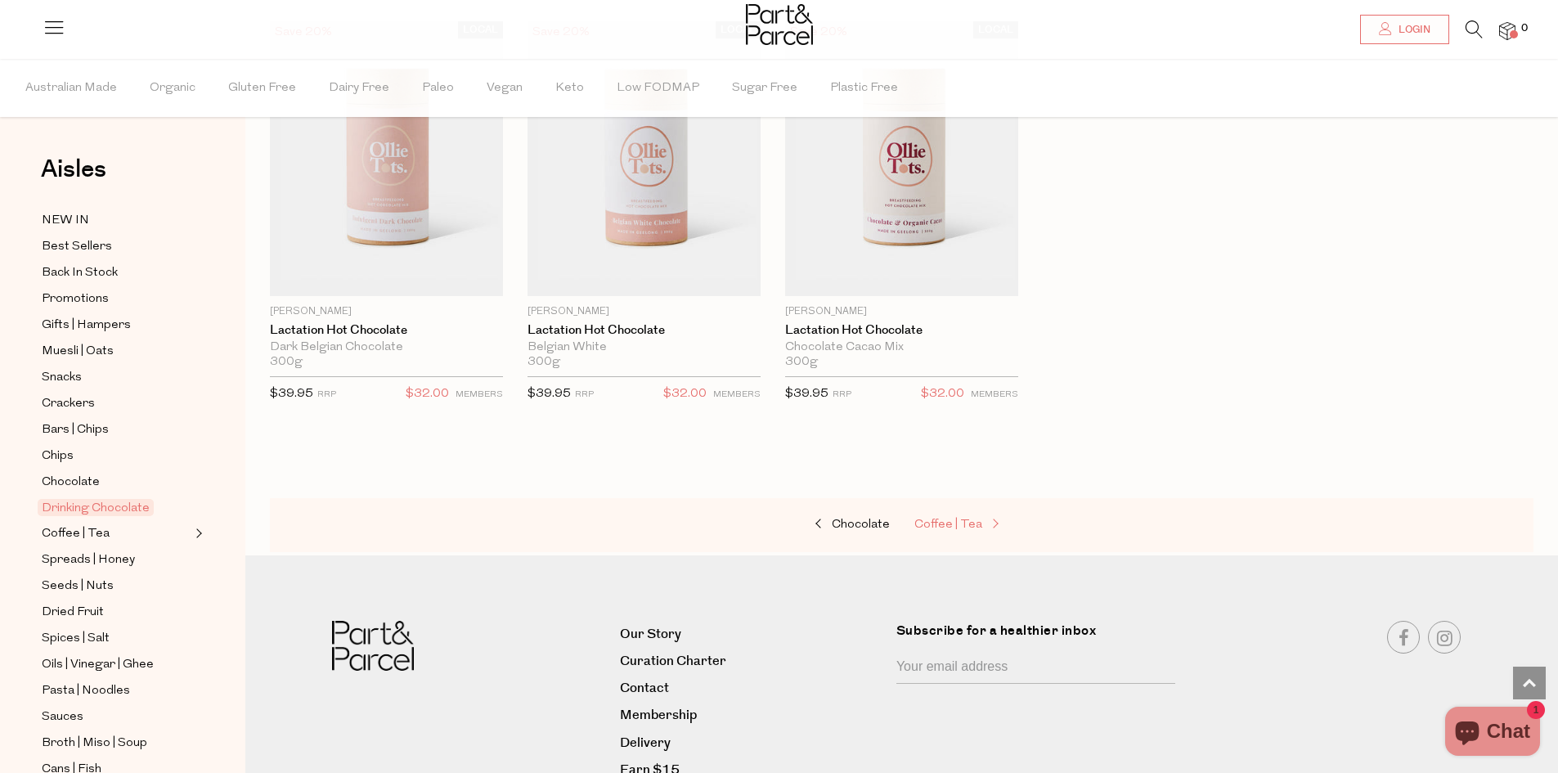
click at [944, 520] on span "Coffee | Tea" at bounding box center [949, 525] width 68 height 12
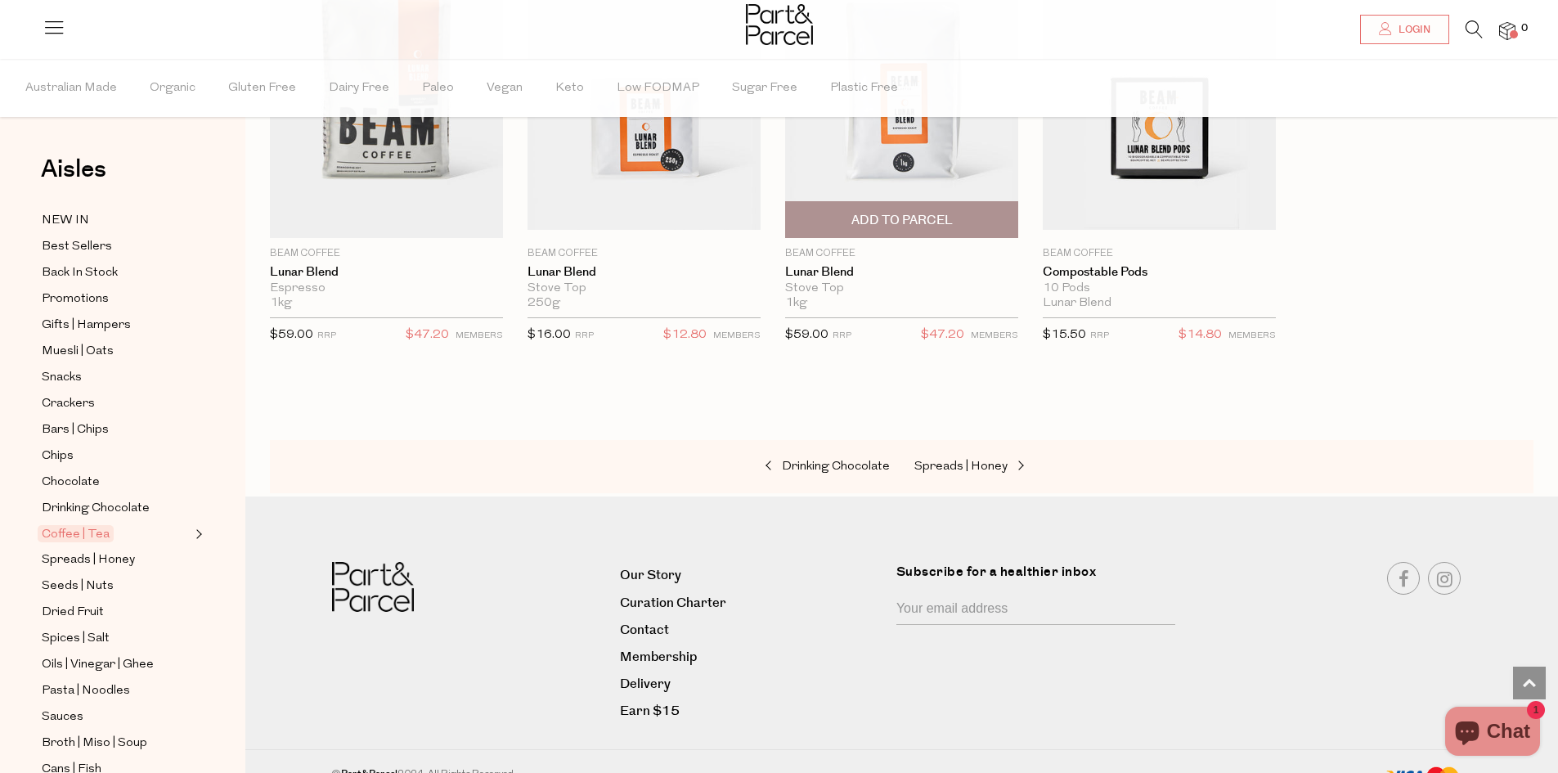
scroll to position [7475, 0]
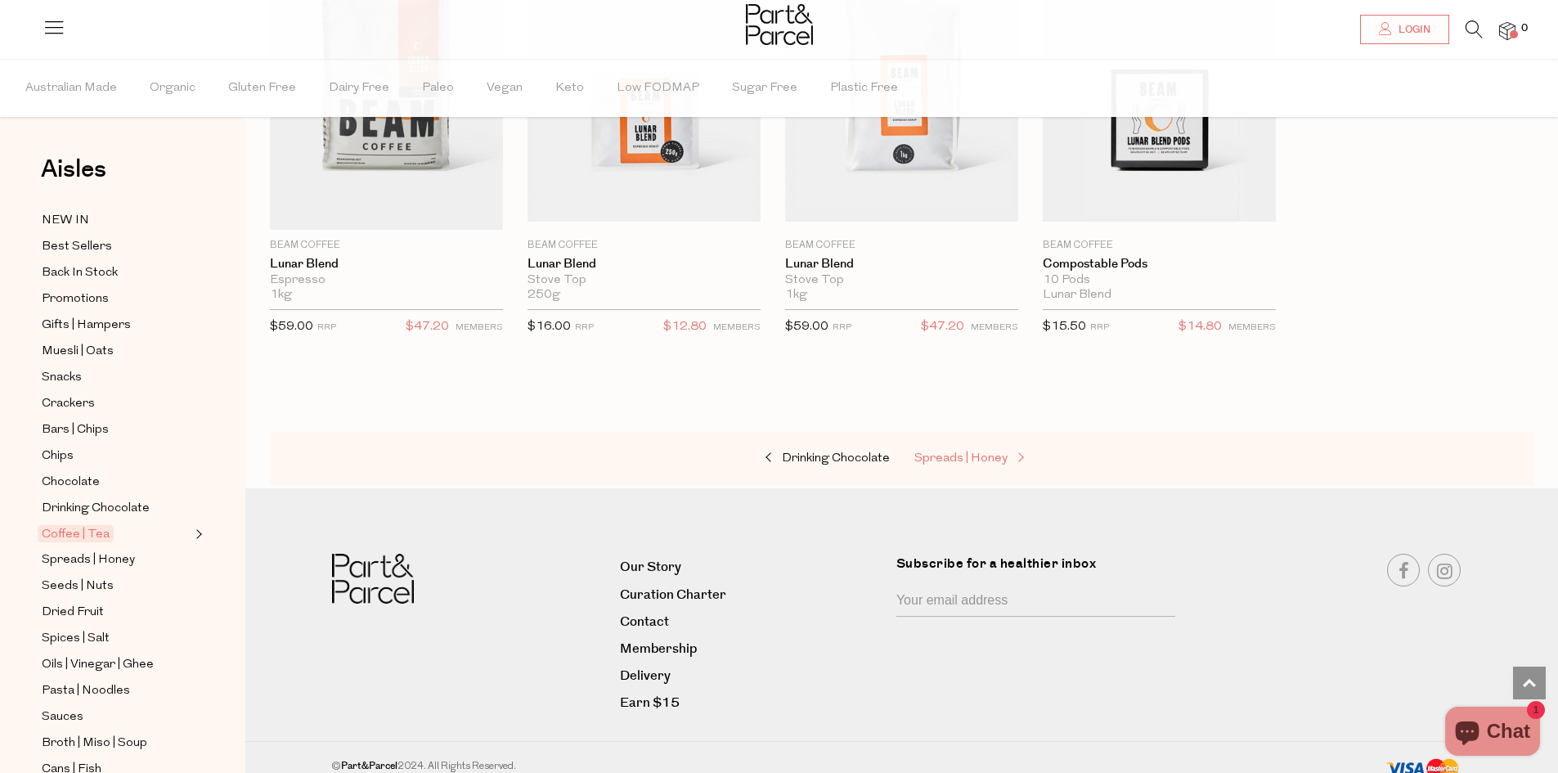
click at [1002, 452] on span "Spreads | Honey" at bounding box center [961, 458] width 93 height 12
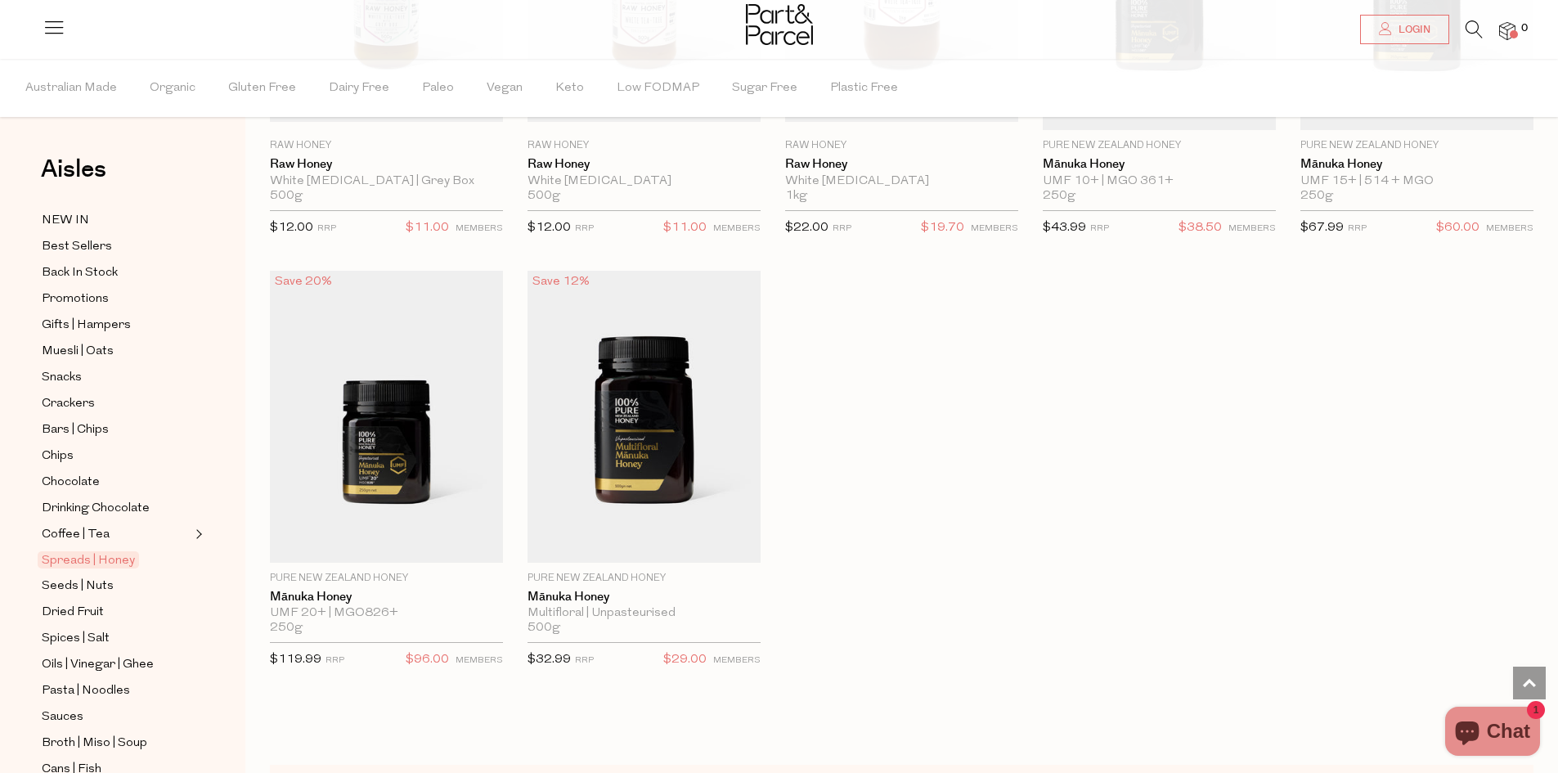
scroll to position [3354, 0]
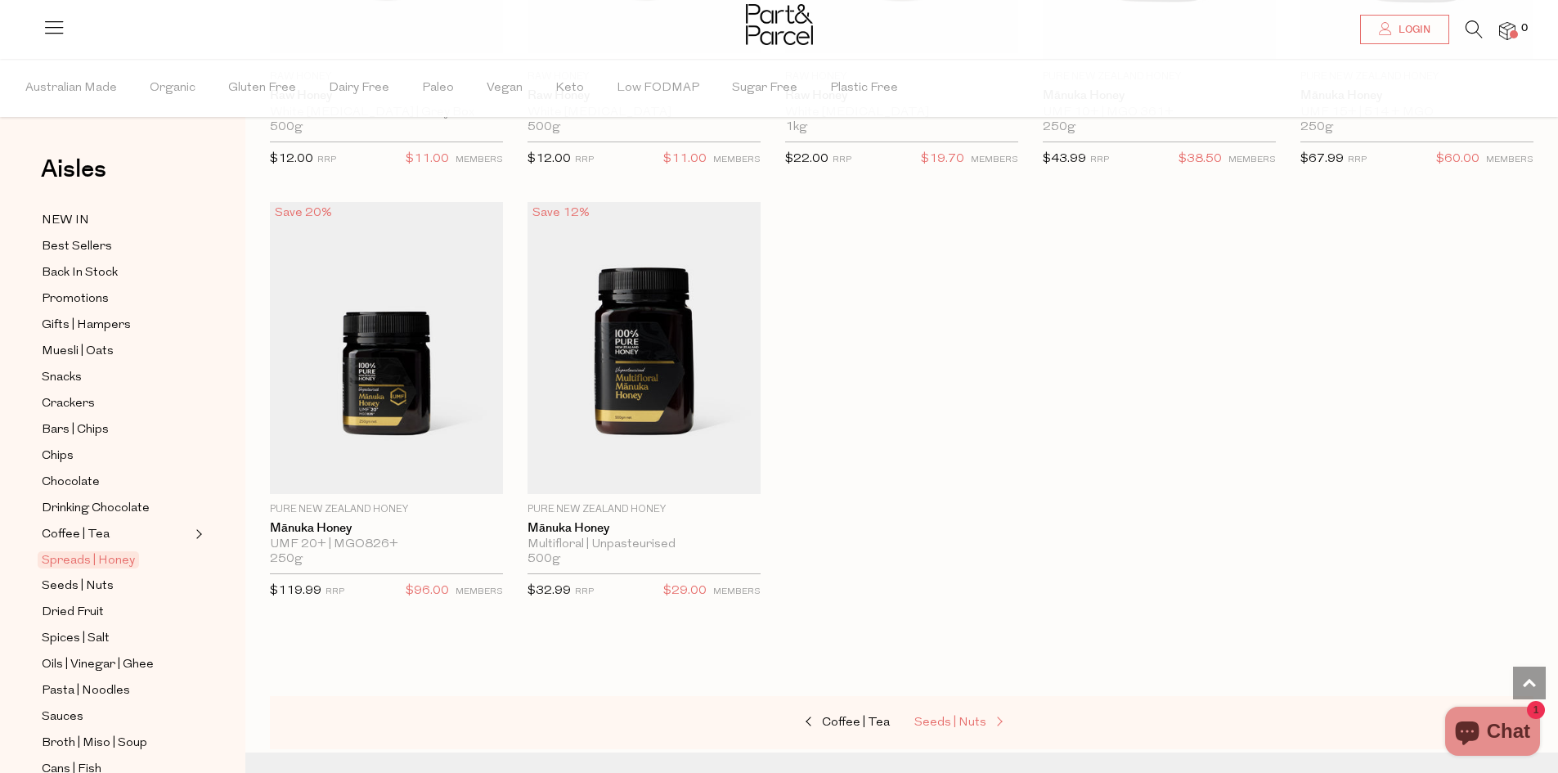
click at [977, 717] on span "Seeds | Nuts" at bounding box center [951, 723] width 72 height 12
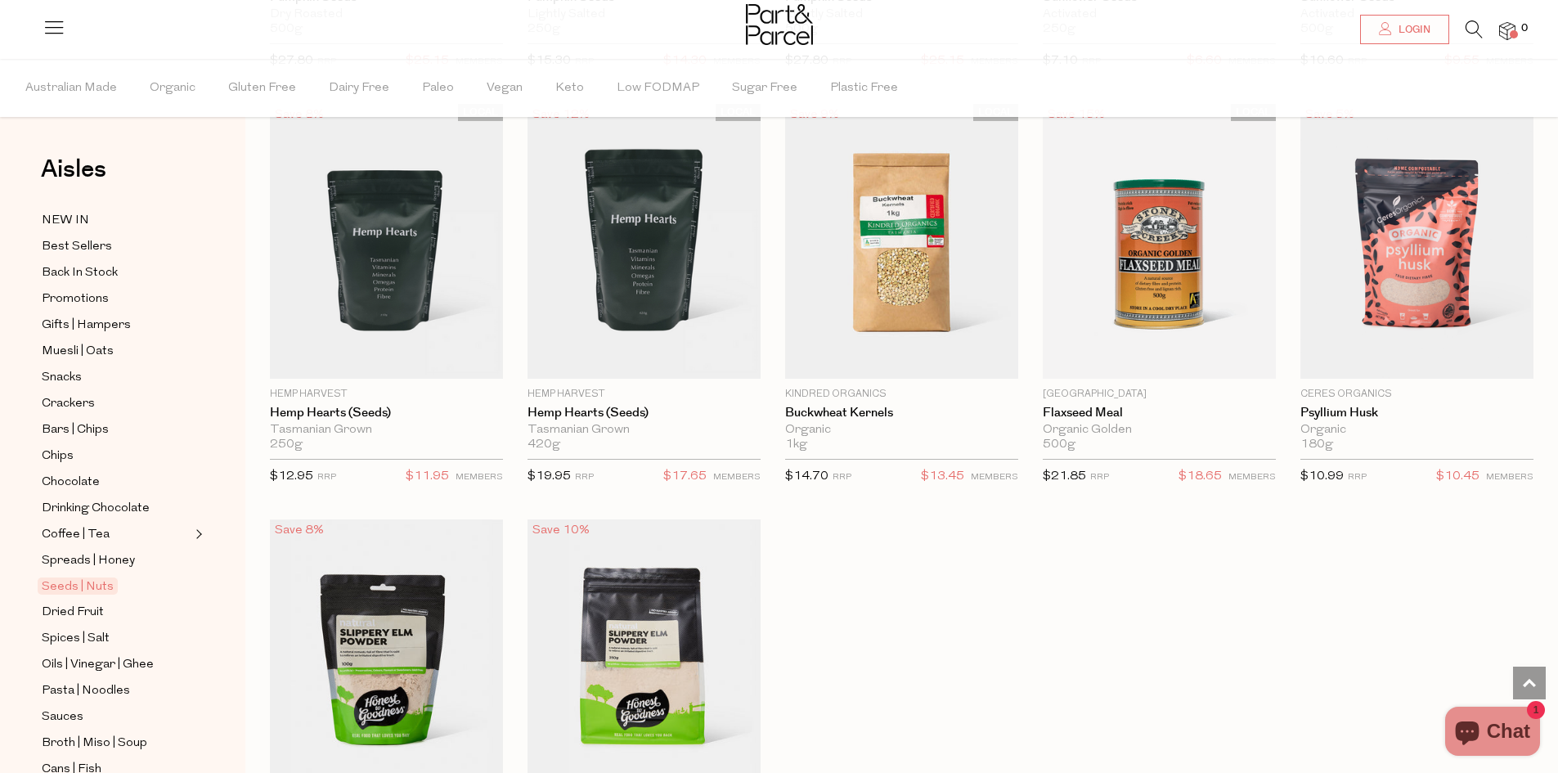
scroll to position [3926, 0]
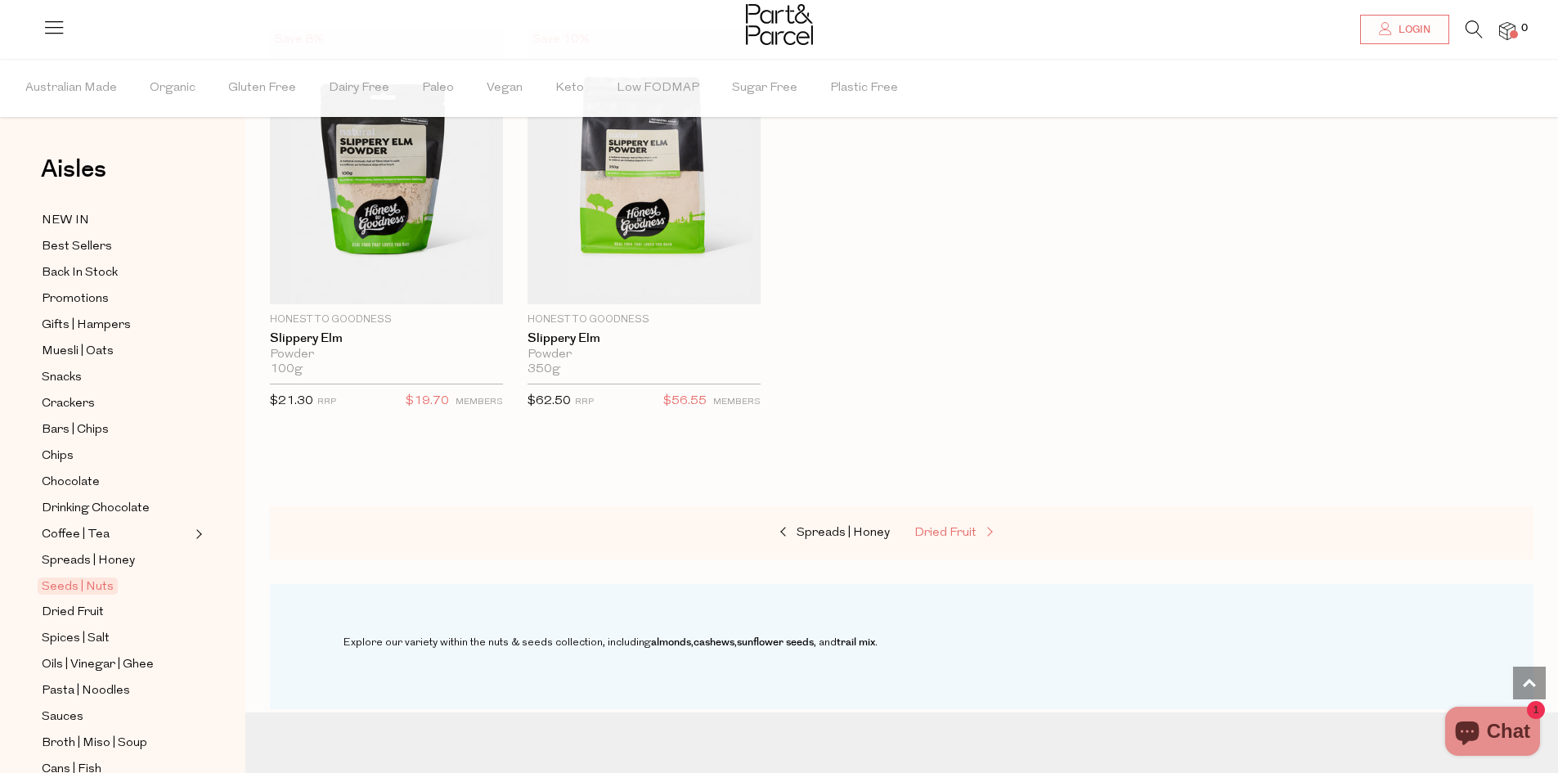
click at [972, 527] on span "Dried Fruit" at bounding box center [946, 533] width 62 height 12
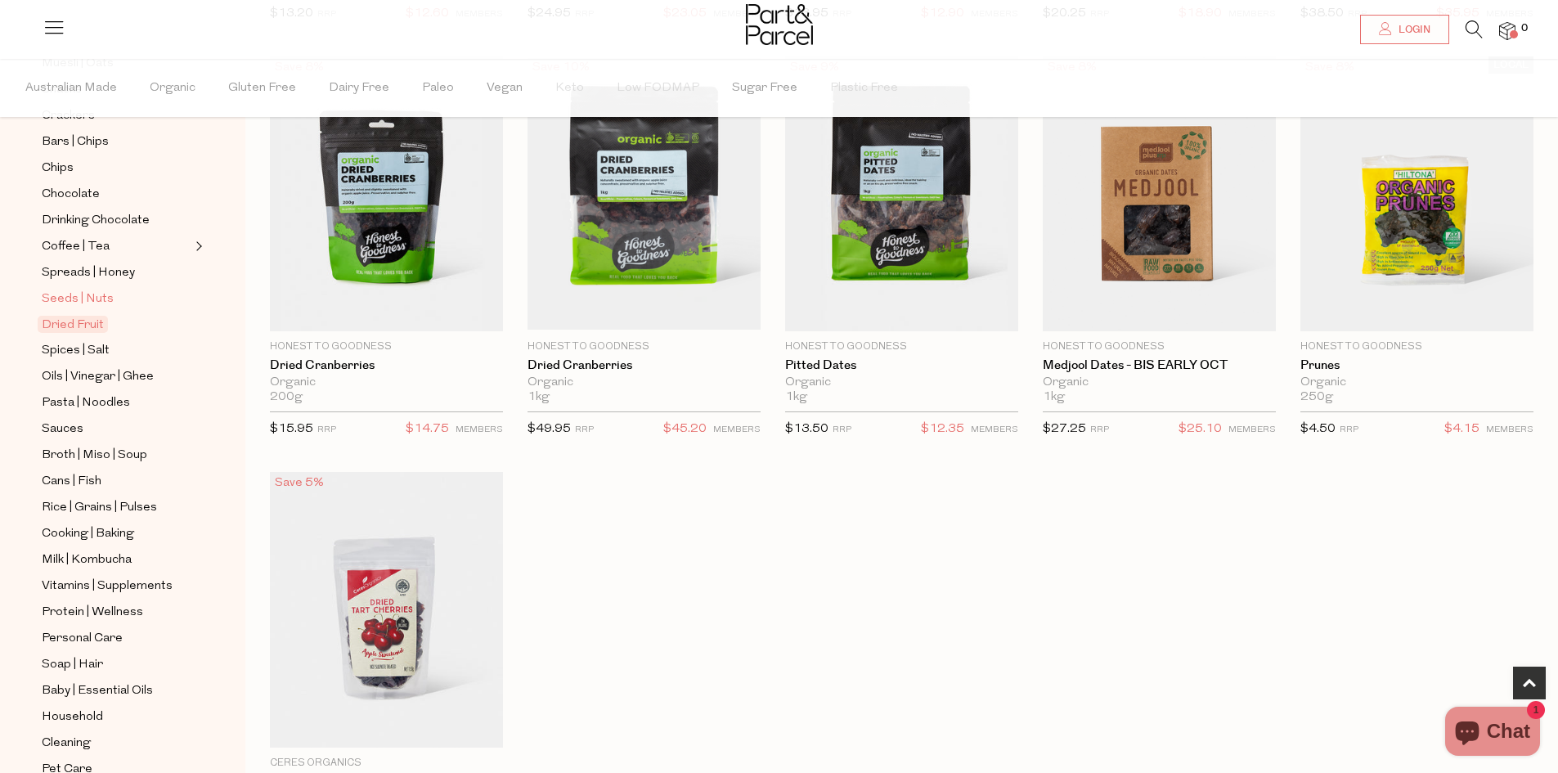
scroll to position [365, 0]
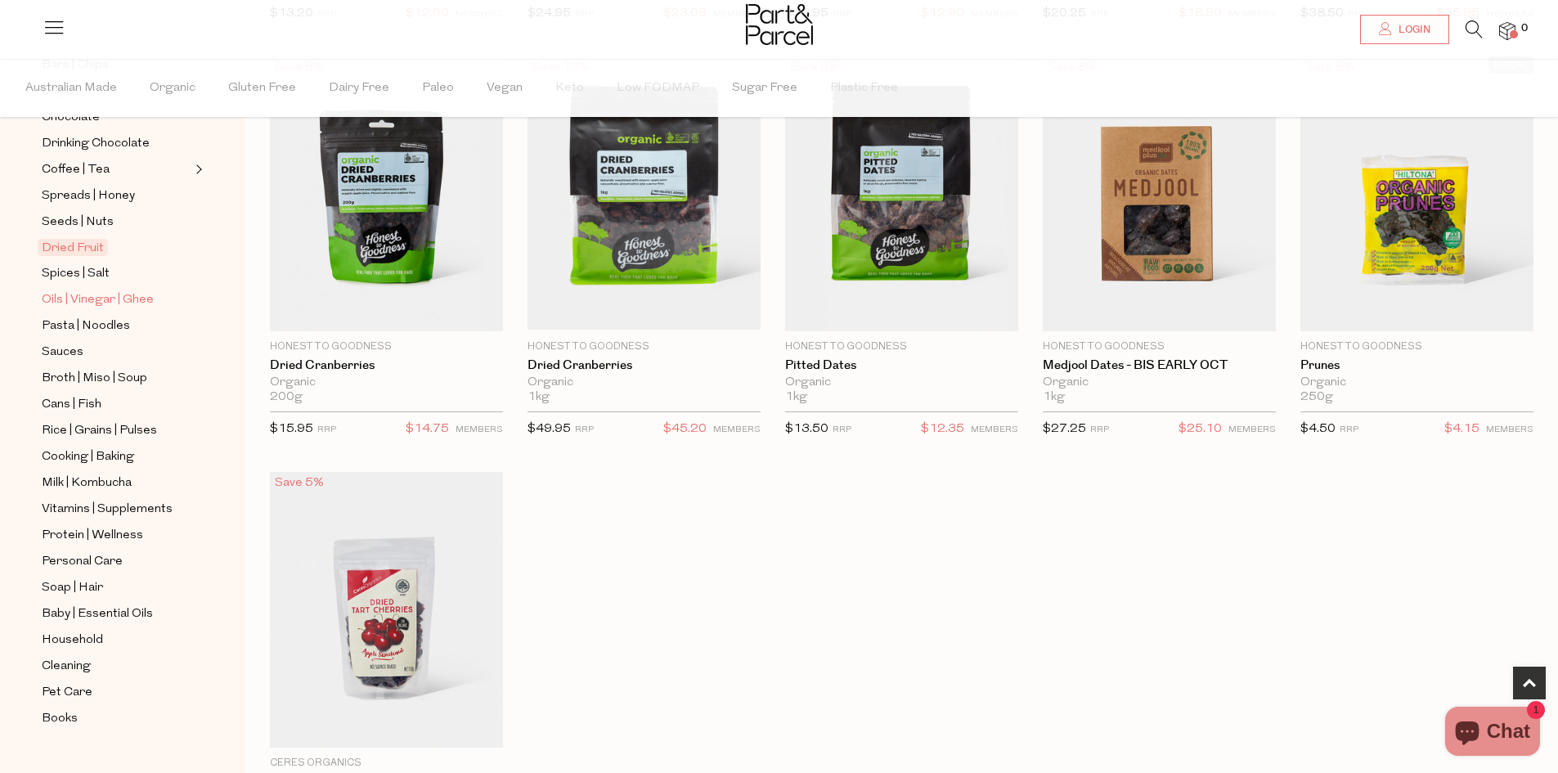
click at [97, 291] on span "Oils | Vinegar | Ghee" at bounding box center [98, 300] width 112 height 20
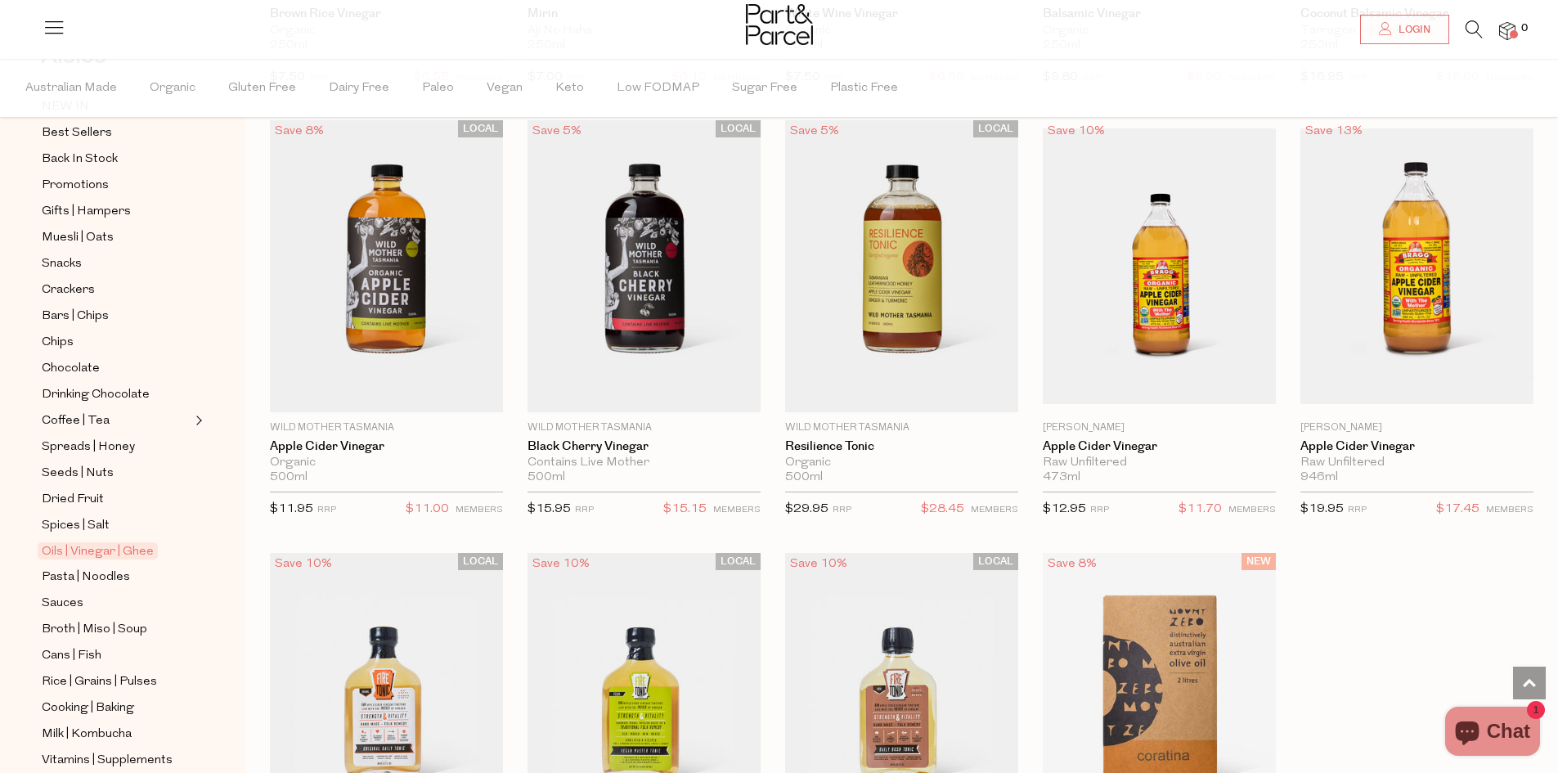
scroll to position [327, 0]
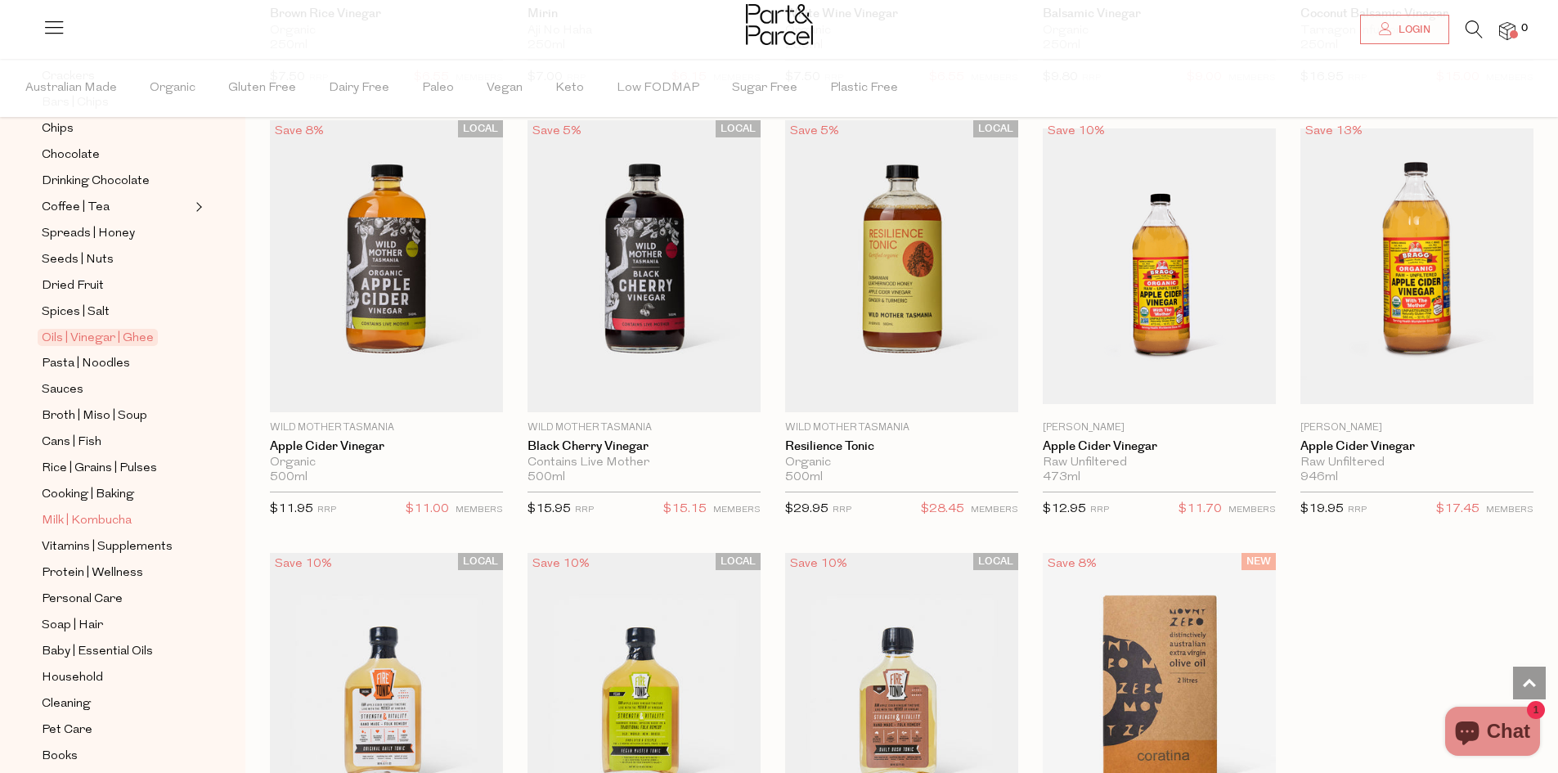
click at [65, 511] on span "Milk | Kombucha" at bounding box center [87, 521] width 90 height 20
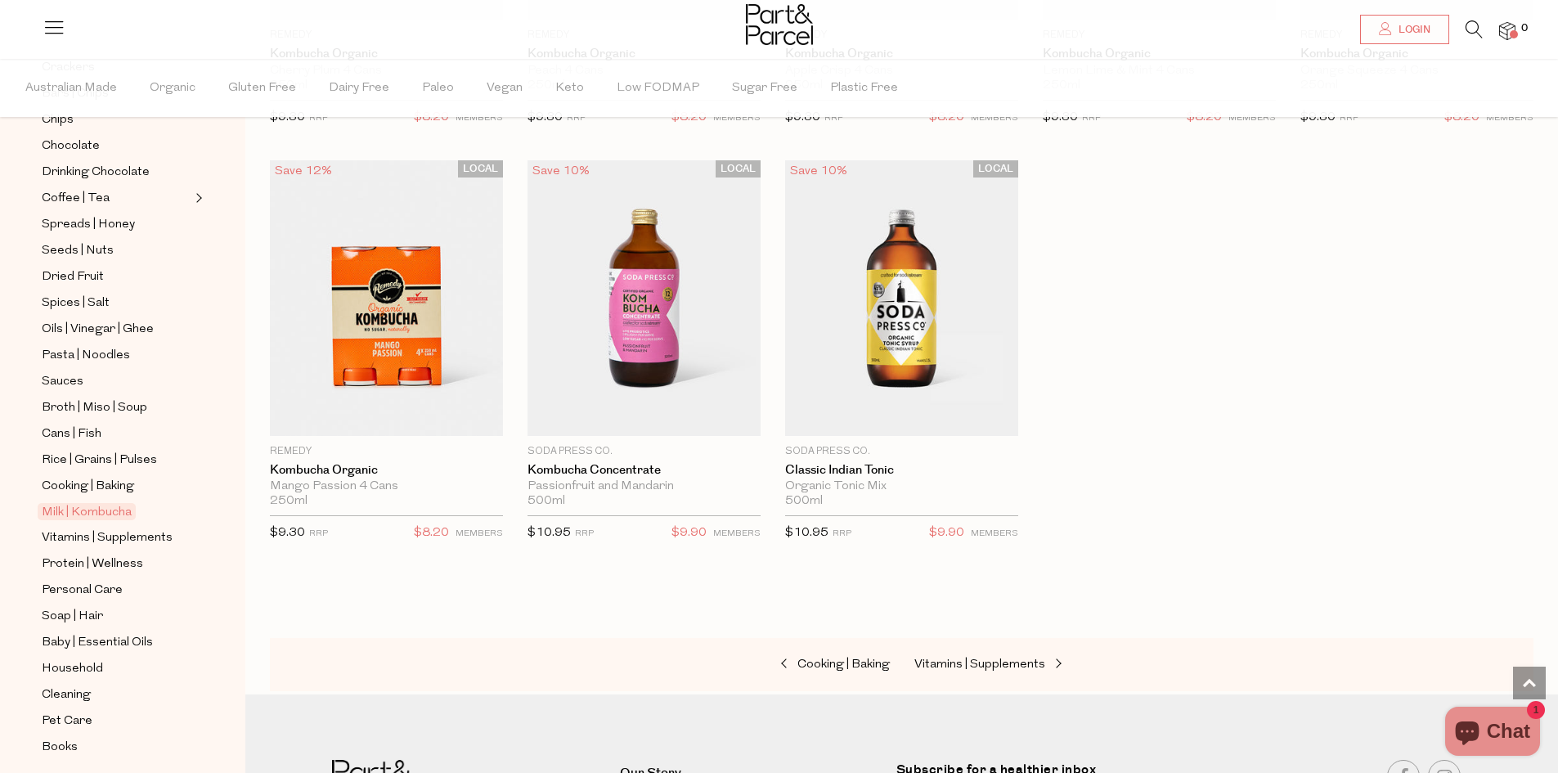
scroll to position [365, 0]
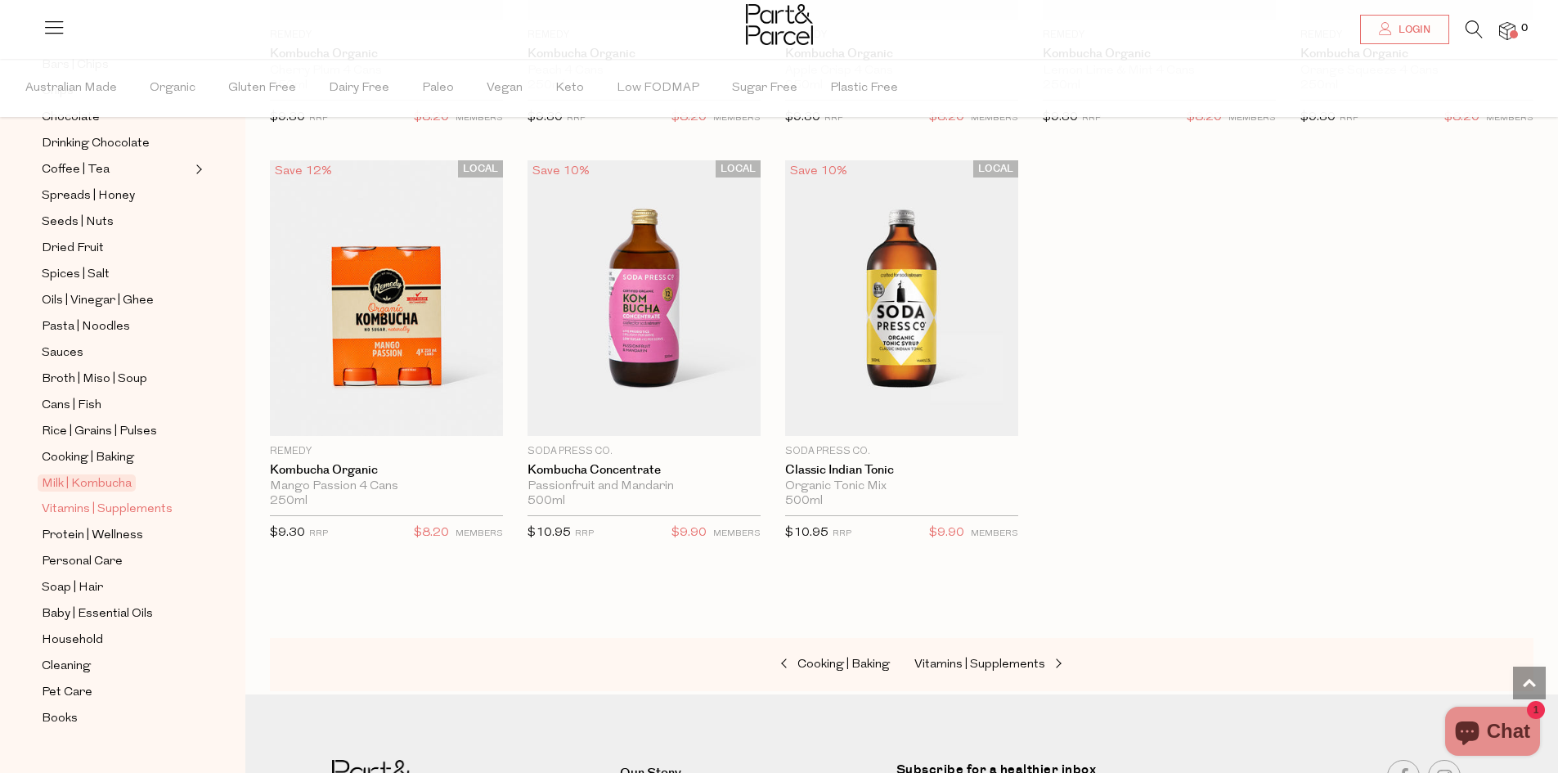
click at [92, 500] on span "Vitamins | Supplements" at bounding box center [107, 510] width 131 height 20
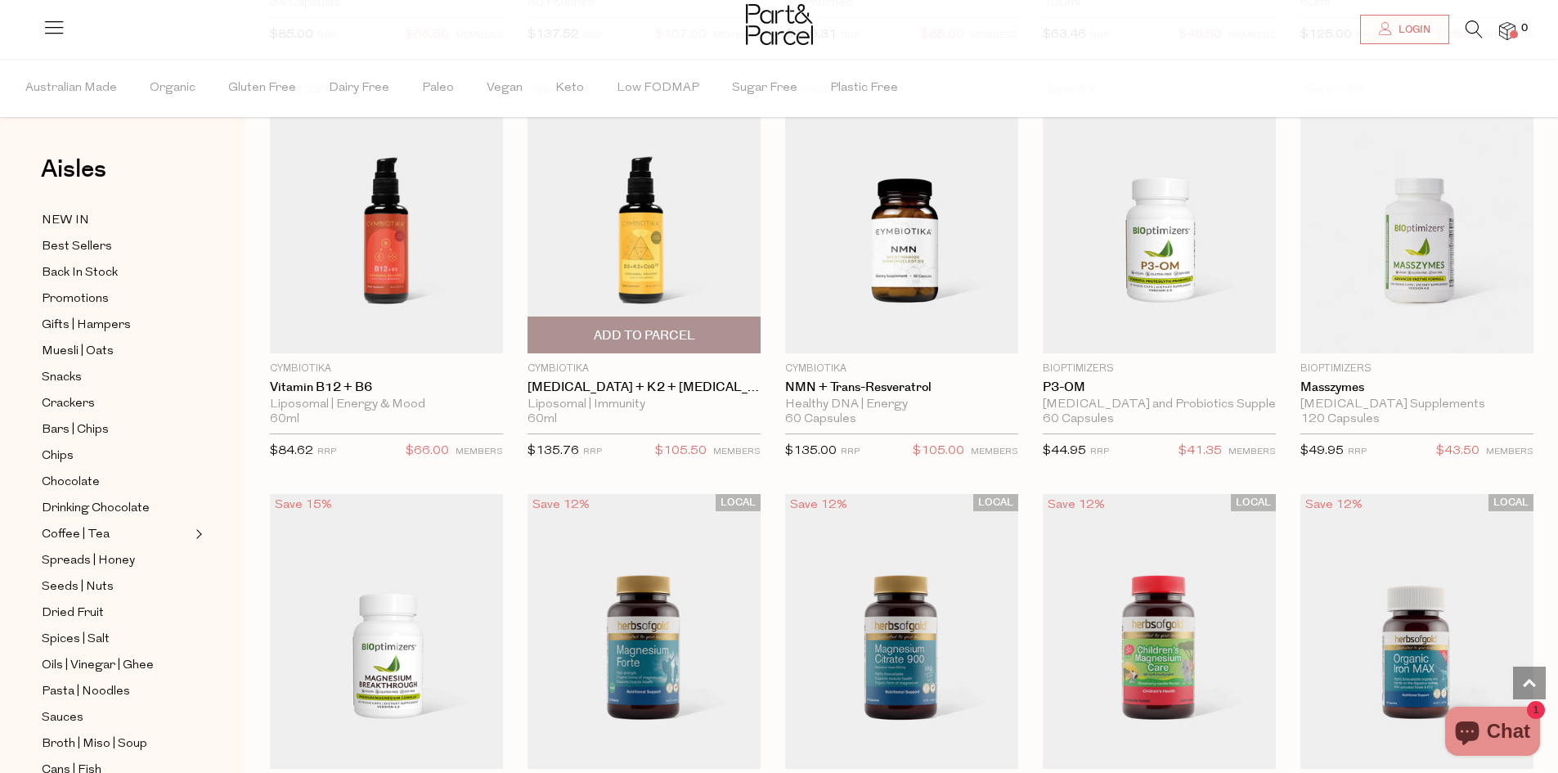
scroll to position [1400, 0]
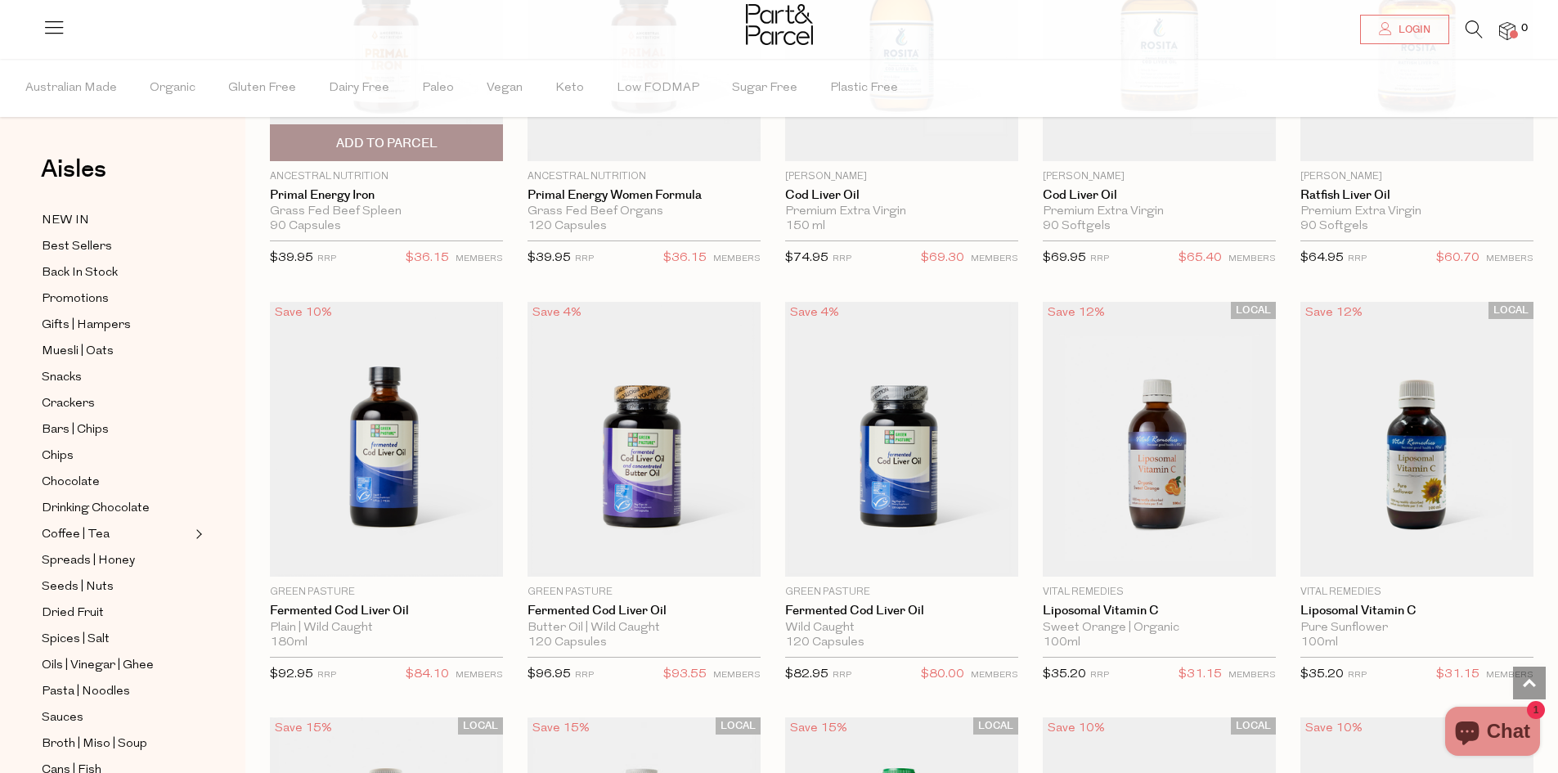
scroll to position [4099, 0]
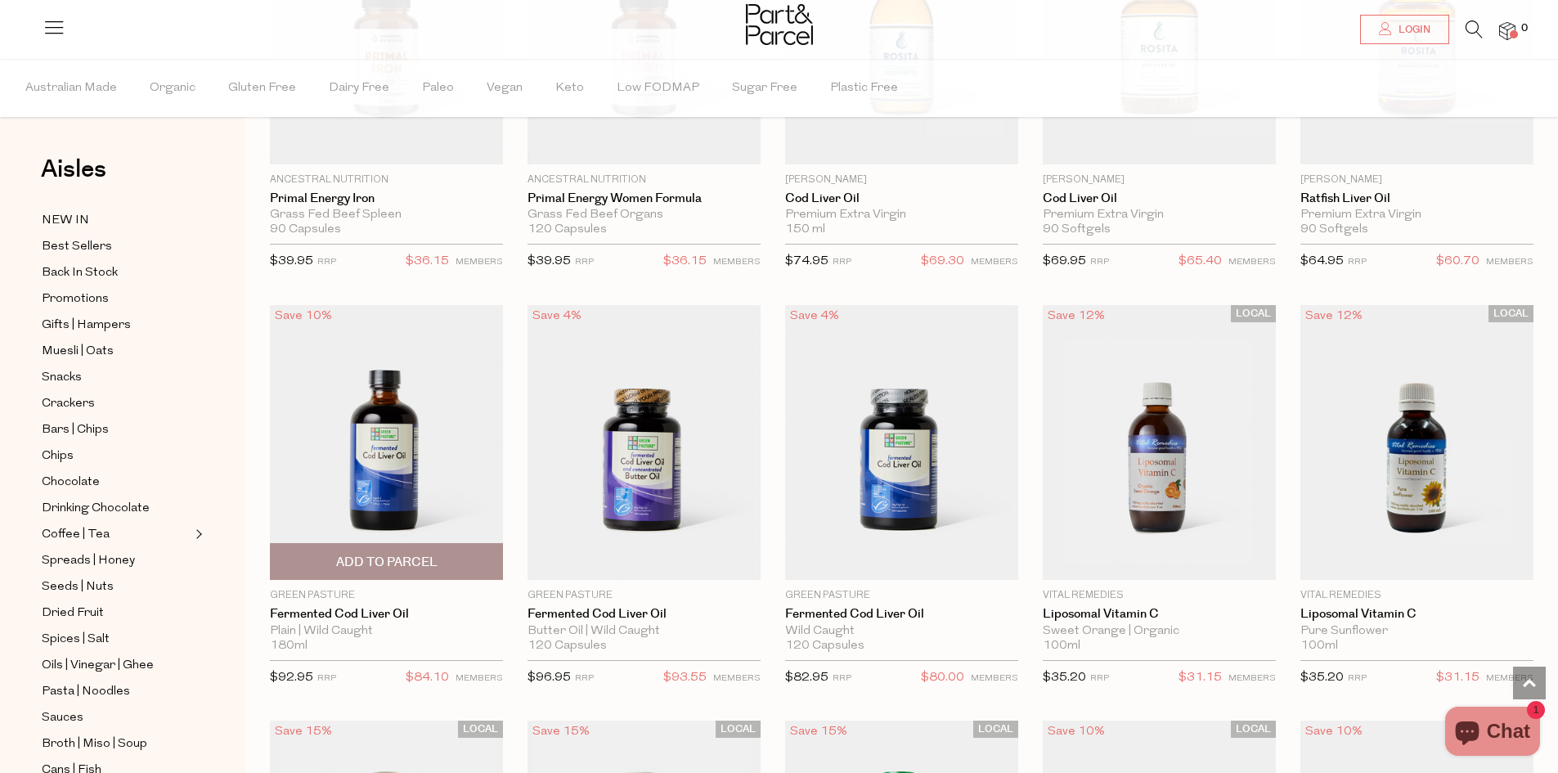
click at [371, 436] on img at bounding box center [386, 442] width 233 height 275
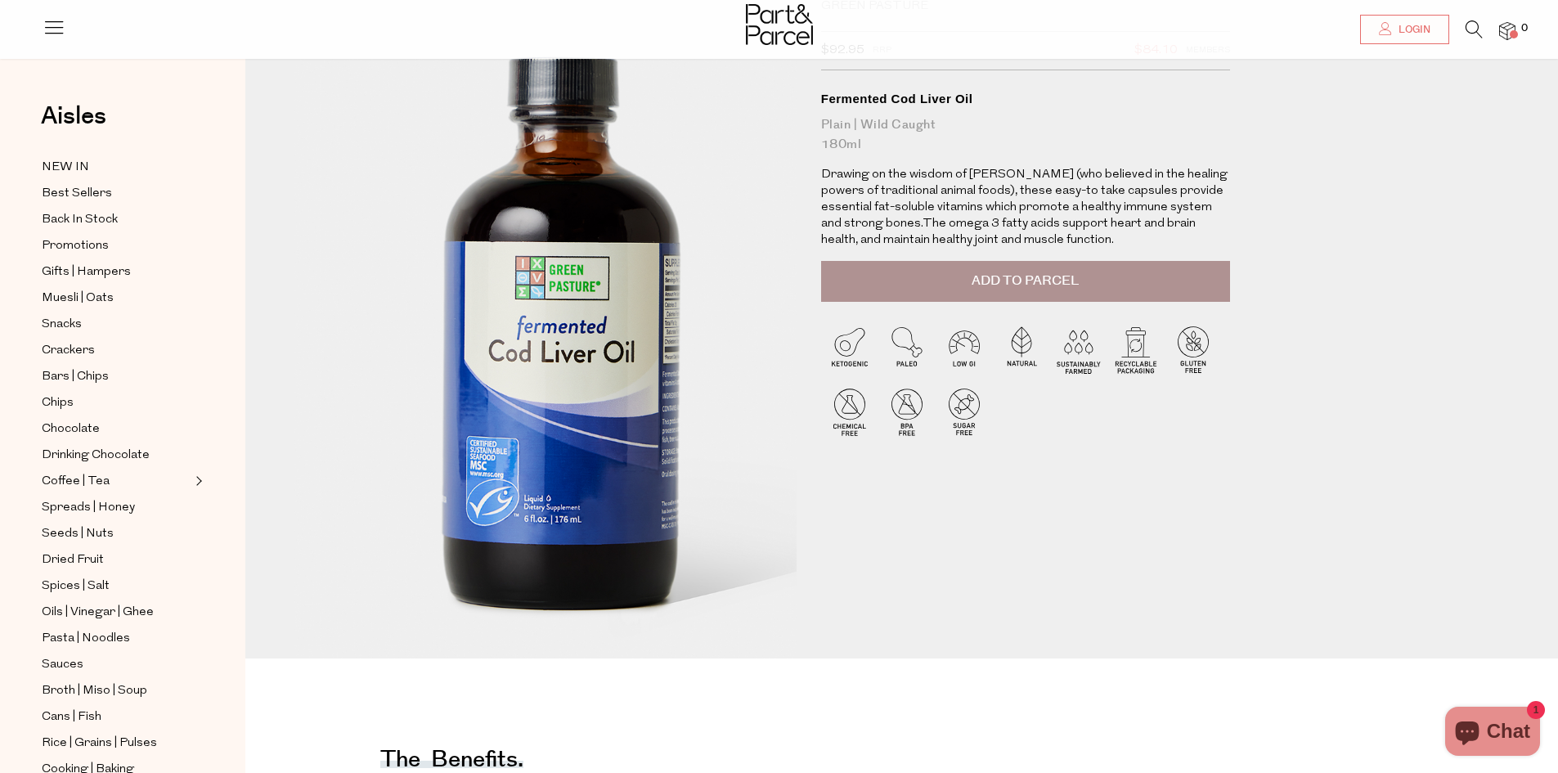
scroll to position [82, 0]
